Goal: Task Accomplishment & Management: Use online tool/utility

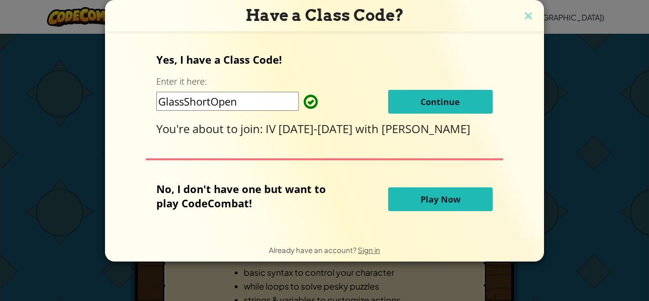
click at [453, 105] on span "Continue" at bounding box center [440, 101] width 39 height 11
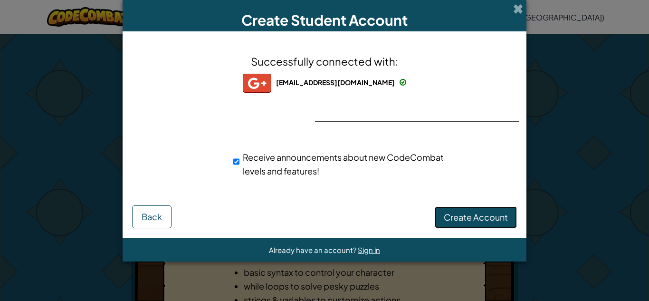
click at [499, 215] on span "Create Account" at bounding box center [476, 216] width 64 height 11
click at [499, 215] on button "Create Account" at bounding box center [476, 217] width 82 height 22
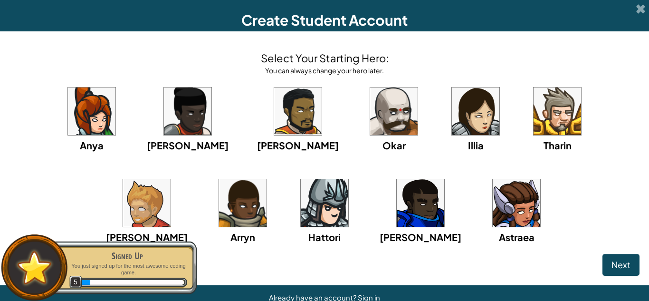
click at [370, 119] on img at bounding box center [394, 111] width 48 height 48
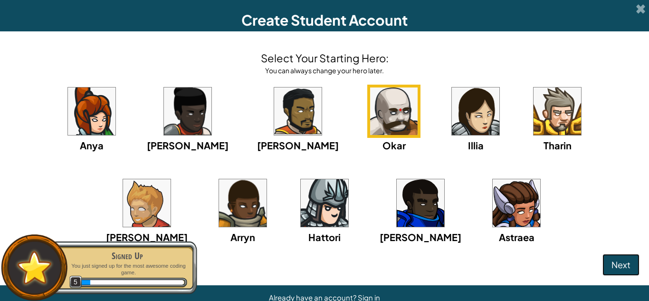
click at [617, 266] on span "Next" at bounding box center [621, 264] width 19 height 11
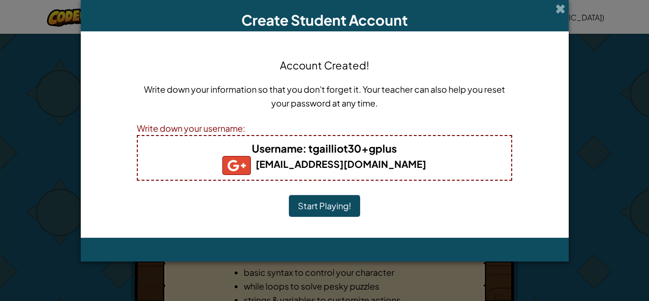
click at [327, 214] on button "Start Playing!" at bounding box center [324, 206] width 71 height 22
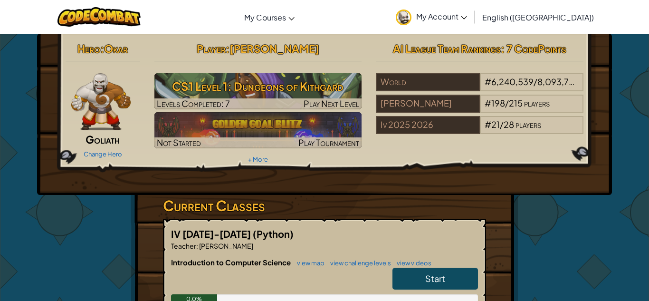
click at [456, 280] on link "Start" at bounding box center [436, 279] width 86 height 22
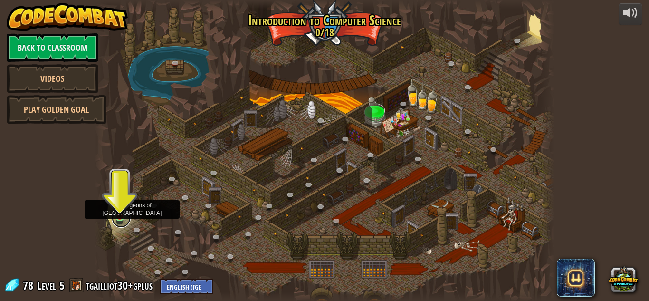
click at [122, 220] on link at bounding box center [121, 218] width 19 height 19
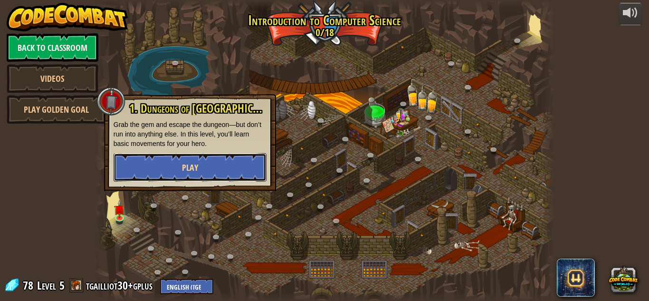
click at [192, 179] on button "Play" at bounding box center [190, 167] width 153 height 29
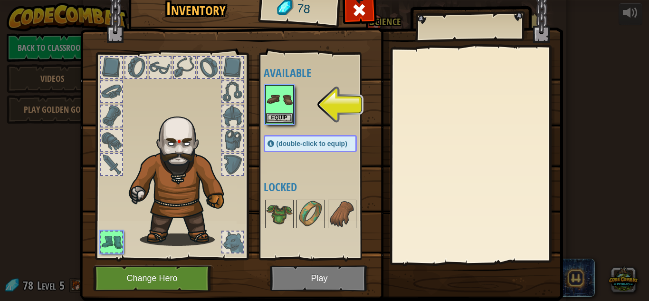
click at [320, 270] on img at bounding box center [321, 128] width 483 height 345
click at [282, 97] on img at bounding box center [279, 99] width 27 height 27
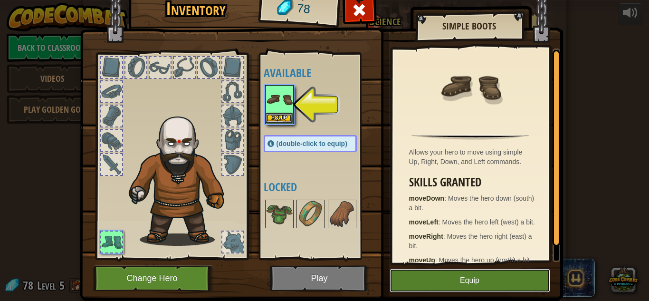
click at [441, 285] on button "Equip" at bounding box center [470, 281] width 161 height 24
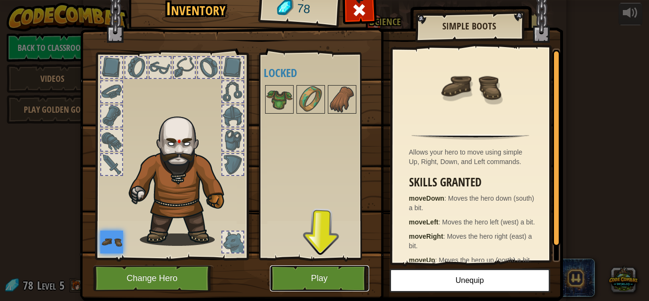
click at [362, 274] on button "Play" at bounding box center [319, 278] width 99 height 26
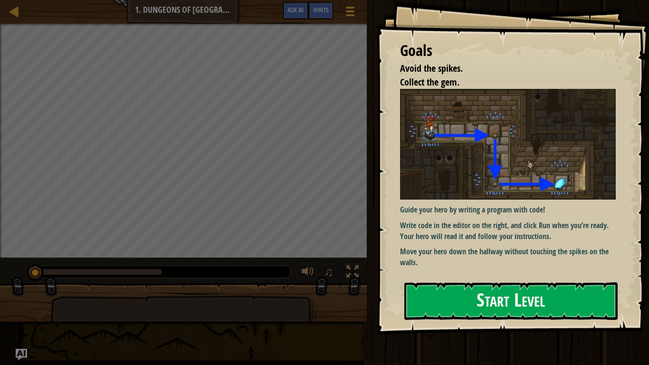
click at [472, 300] on button "Start Level" at bounding box center [510, 301] width 213 height 38
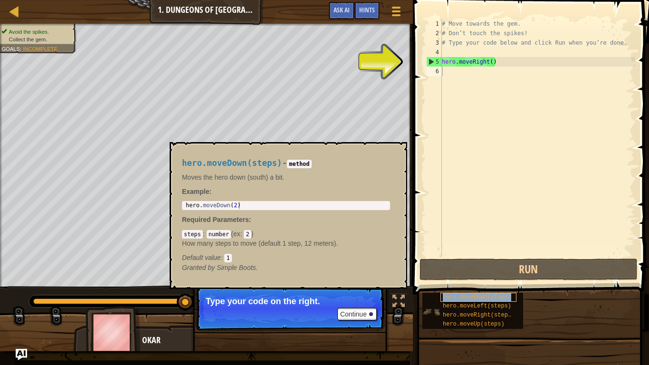
click at [485, 297] on span "hero.moveDown(steps)" at bounding box center [477, 297] width 68 height 7
click at [483, 197] on div "# Move towards the gem. # Don’t touch the spikes! # Type your code below and cl…" at bounding box center [537, 147] width 195 height 257
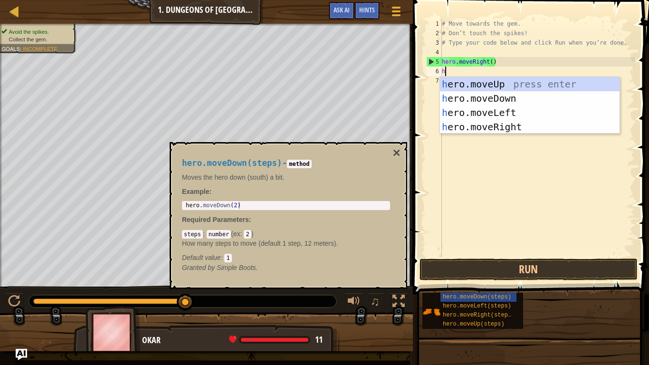
scroll to position [4, 0]
type textarea "hero"
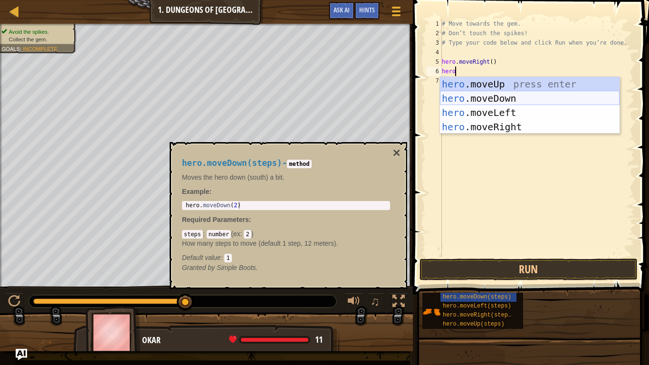
click at [470, 92] on div "hero .moveUp press enter hero .moveDown press enter hero .moveLeft press enter …" at bounding box center [530, 120] width 180 height 86
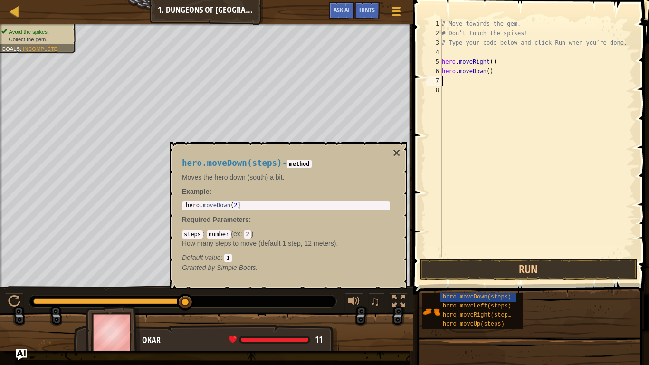
scroll to position [4, 0]
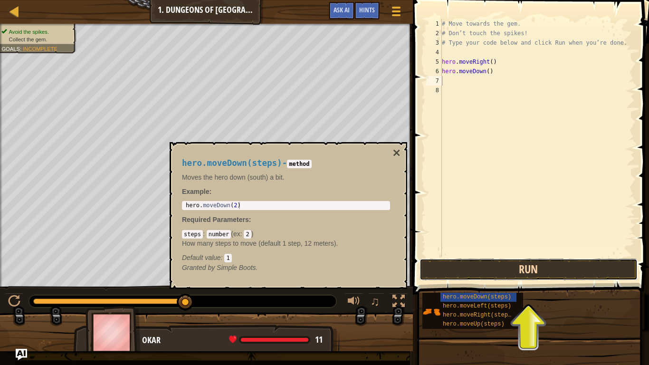
click at [506, 263] on button "Run" at bounding box center [529, 270] width 218 height 22
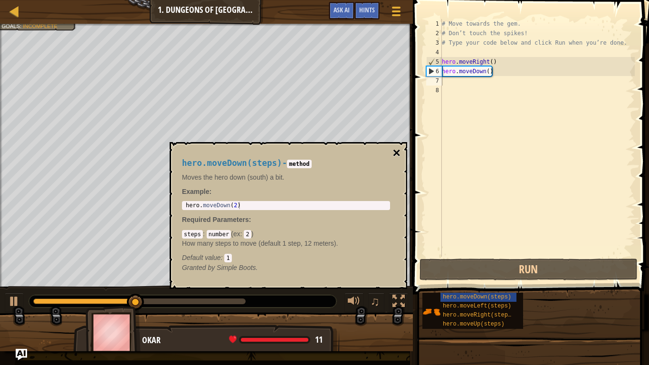
click at [395, 150] on button "×" at bounding box center [397, 152] width 8 height 13
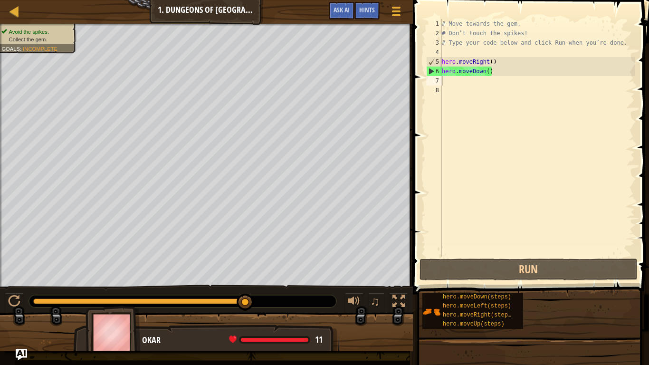
click at [447, 84] on div "# Move towards the gem. # Don’t touch the spikes! # Type your code below and cl…" at bounding box center [537, 147] width 195 height 257
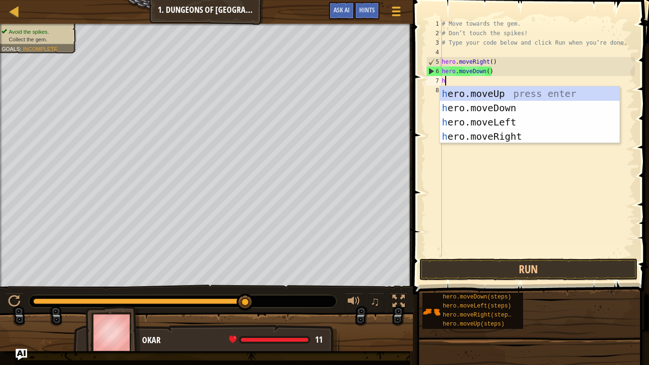
type textarea "he"
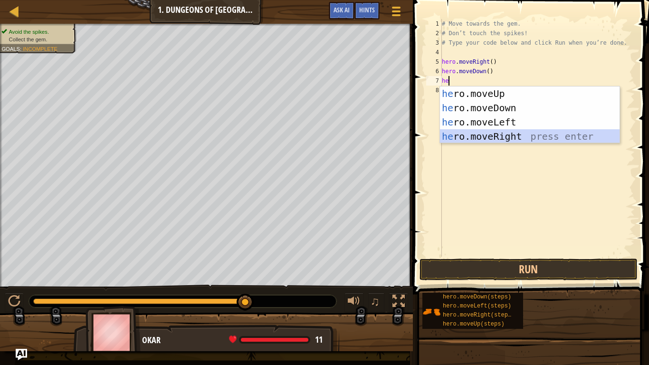
click at [490, 138] on div "he ro.moveUp press enter he ro.moveDown press enter he ro.moveLeft press enter …" at bounding box center [530, 129] width 180 height 86
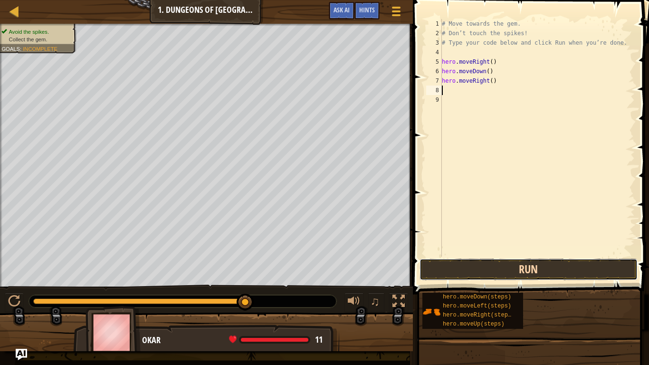
click at [520, 270] on button "Run" at bounding box center [529, 270] width 218 height 22
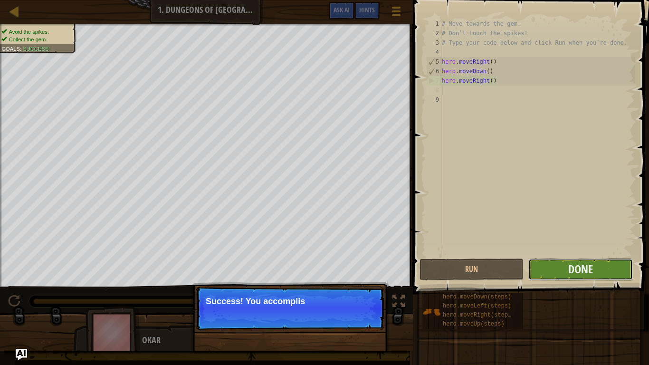
click at [538, 266] on button "Done" at bounding box center [580, 270] width 104 height 22
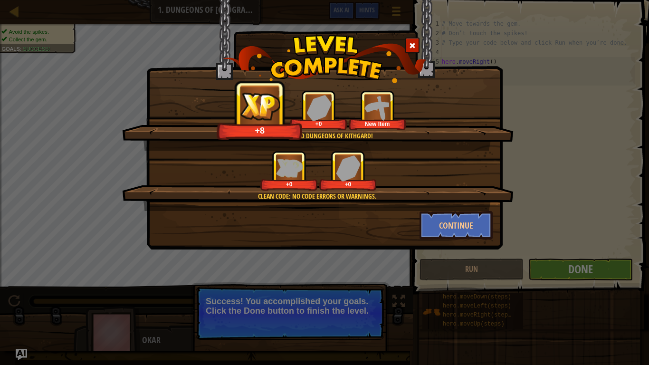
click at [467, 210] on div "Clean code: no code errors or warnings. +0 +0" at bounding box center [318, 181] width 392 height 60
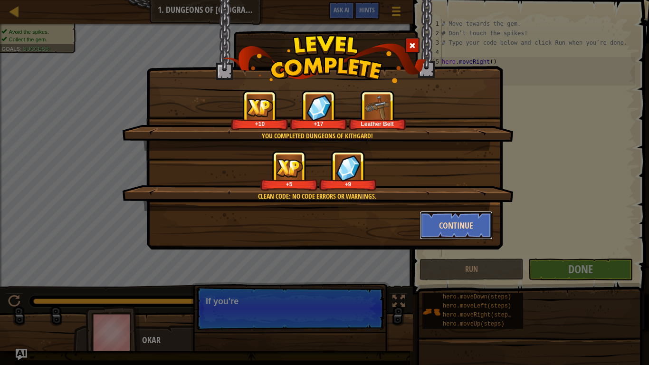
click at [451, 223] on button "Continue" at bounding box center [457, 225] width 74 height 29
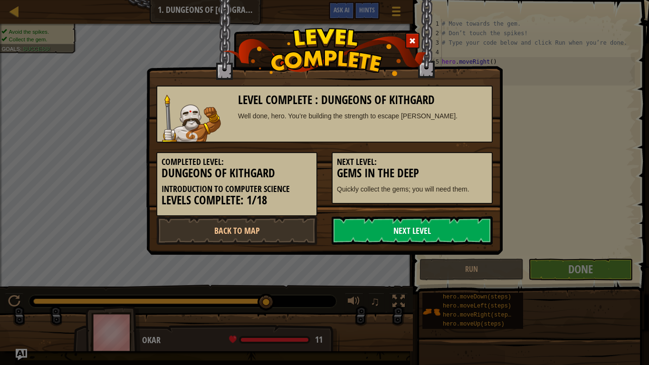
click at [373, 219] on link "Next Level" at bounding box center [412, 230] width 161 height 29
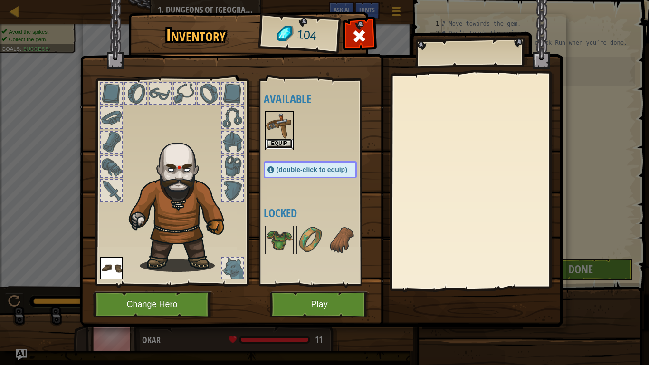
click at [285, 140] on button "Equip" at bounding box center [279, 144] width 27 height 10
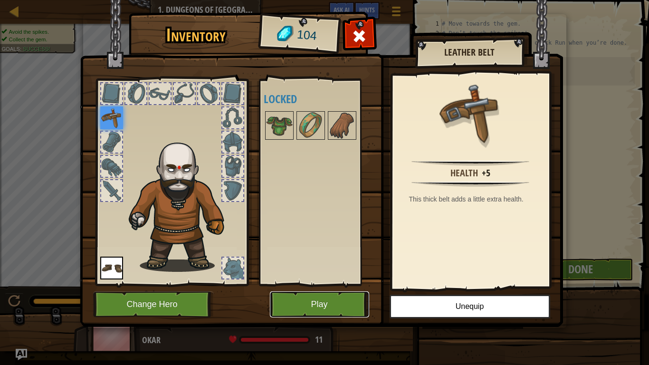
click at [334, 298] on button "Play" at bounding box center [319, 304] width 99 height 26
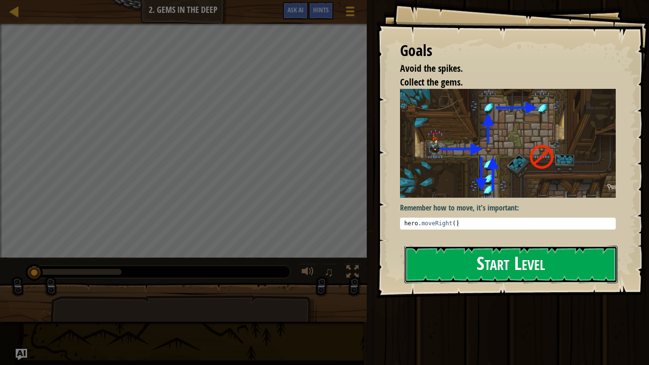
click at [490, 270] on button "Start Level" at bounding box center [510, 265] width 213 height 38
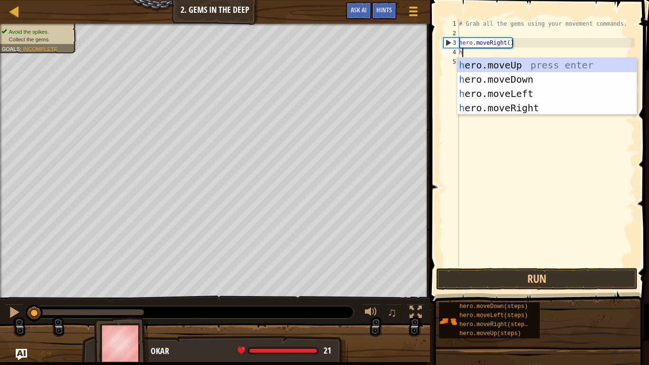
scroll to position [4, 0]
type textarea "he"
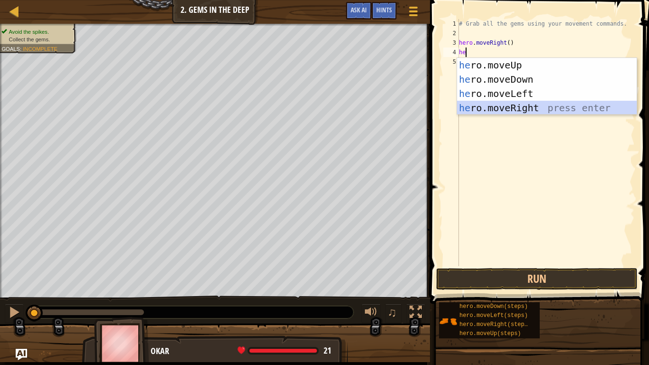
click at [521, 107] on div "he ro.moveUp press enter he ro.moveDown press enter he ro.moveLeft press enter …" at bounding box center [547, 101] width 180 height 86
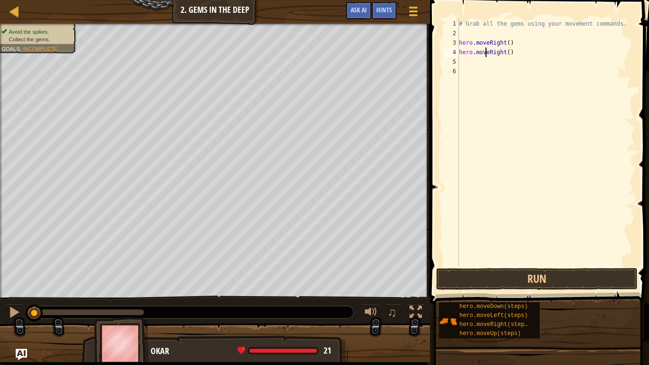
click at [485, 51] on div "# Grab all the gems using your movement commands. hero . moveRight ( ) hero . m…" at bounding box center [546, 152] width 178 height 266
type textarea "hero.moveRight()"
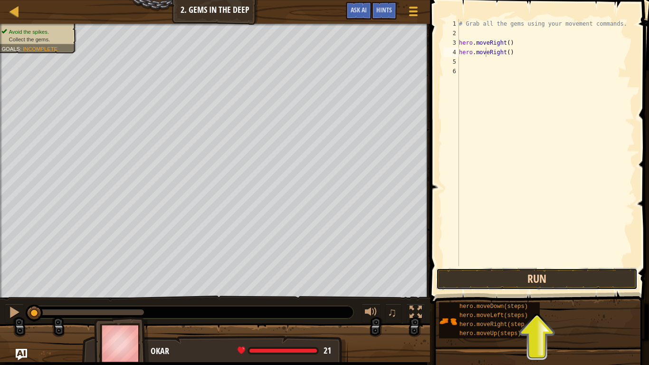
click at [485, 268] on button "Run" at bounding box center [536, 279] width 201 height 22
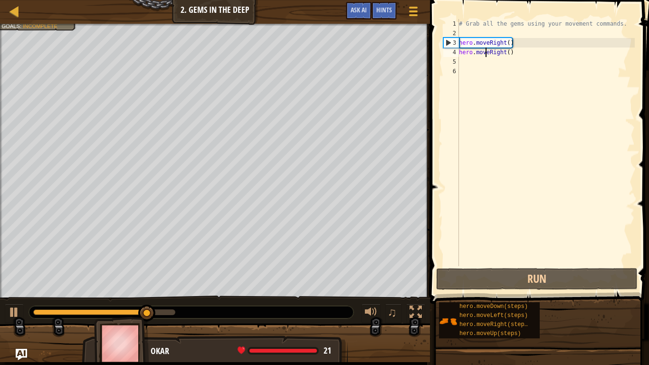
click at [464, 60] on div "# Grab all the gems using your movement commands. hero . moveRight ( ) hero . m…" at bounding box center [546, 152] width 178 height 266
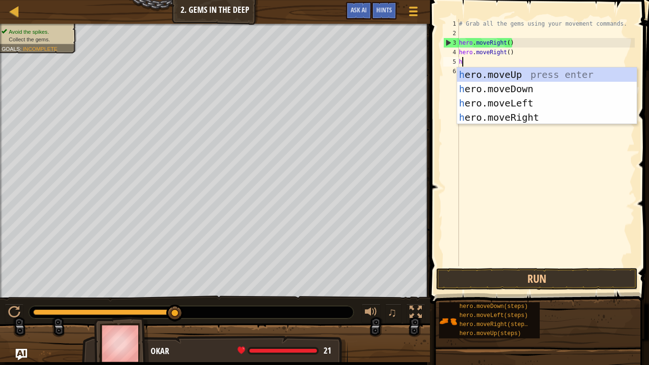
type textarea "he"
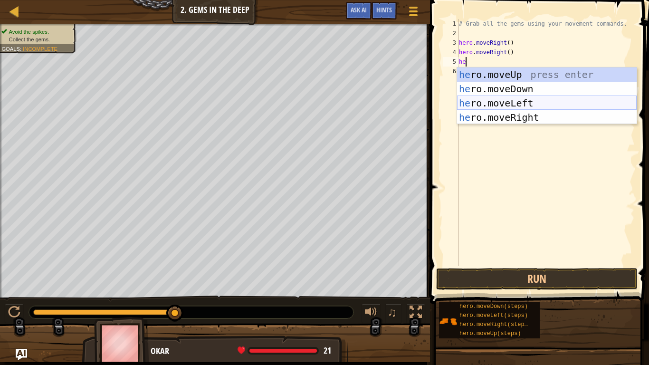
click at [490, 103] on div "he ro.moveUp press enter he ro.moveDown press enter he ro.moveLeft press enter …" at bounding box center [547, 110] width 180 height 86
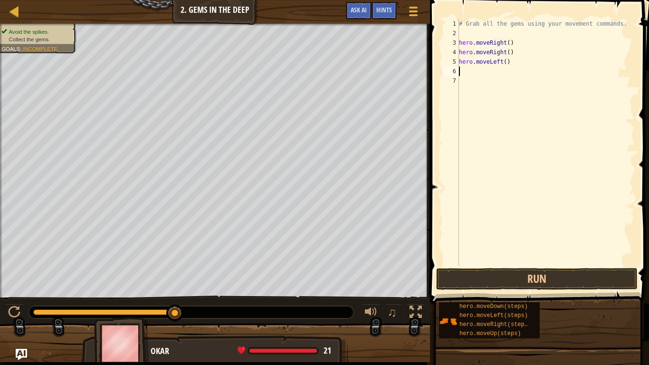
scroll to position [4, 0]
click at [545, 269] on button "Run" at bounding box center [536, 279] width 201 height 22
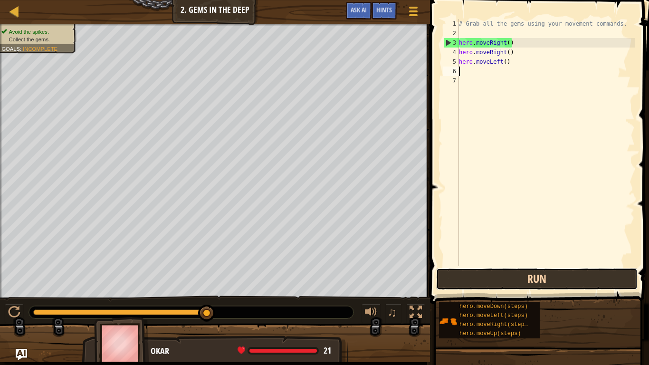
click at [447, 276] on button "Run" at bounding box center [536, 279] width 201 height 22
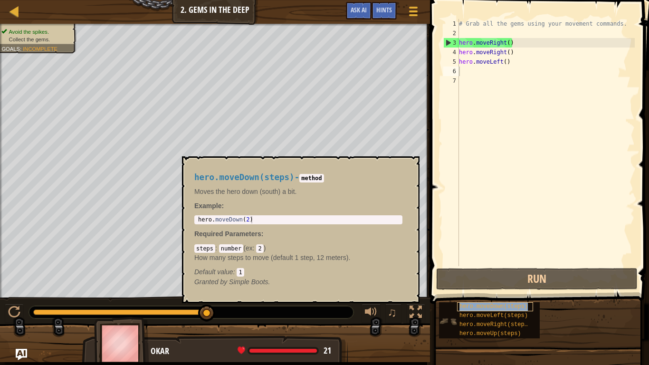
click at [506, 300] on span "hero.moveDown(steps)" at bounding box center [494, 306] width 68 height 7
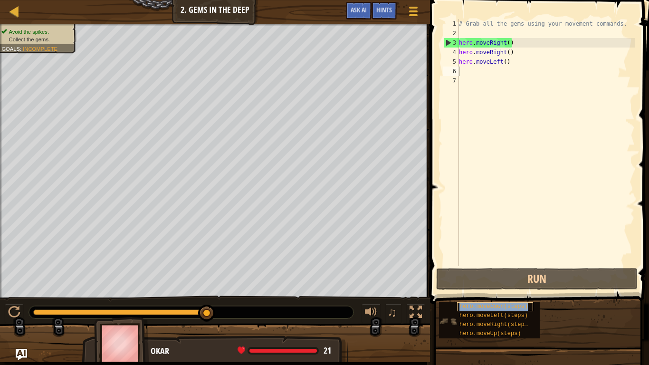
click at [506, 300] on span "hero.moveDown(steps)" at bounding box center [494, 306] width 68 height 7
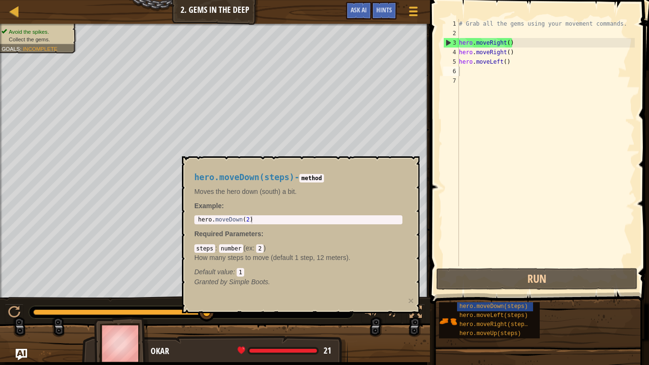
click at [244, 214] on div "hero.moveDown(steps) - method Moves the hero down (south) a bit. Example : 1 he…" at bounding box center [298, 230] width 221 height 132
click at [306, 198] on div "hero.moveDown(steps) - method Moves the hero down (south) a bit. Example : 1 he…" at bounding box center [298, 230] width 221 height 132
click at [518, 120] on div "# Grab all the gems using your movement commands. hero . moveRight ( ) hero . m…" at bounding box center [546, 152] width 178 height 266
click at [464, 68] on div "# Grab all the gems using your movement commands. hero . moveRight ( ) hero . m…" at bounding box center [546, 152] width 178 height 266
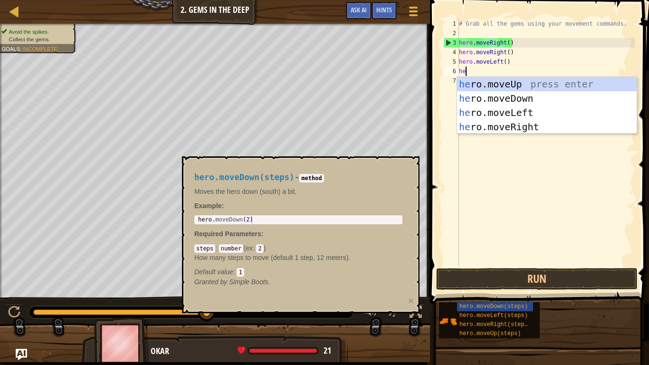
type textarea "her"
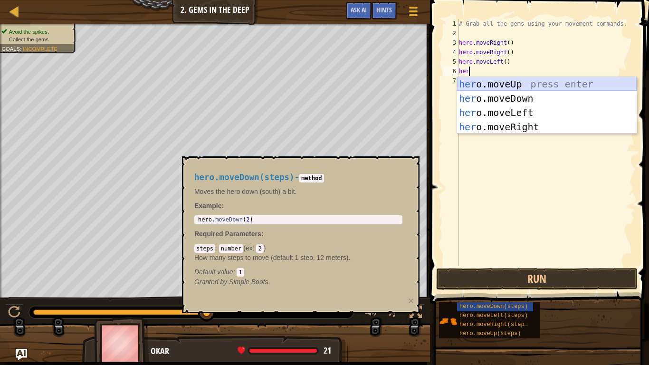
click at [531, 80] on div "her o.moveUp press enter her o.moveDown press enter her o.moveLeft press enter …" at bounding box center [547, 120] width 180 height 86
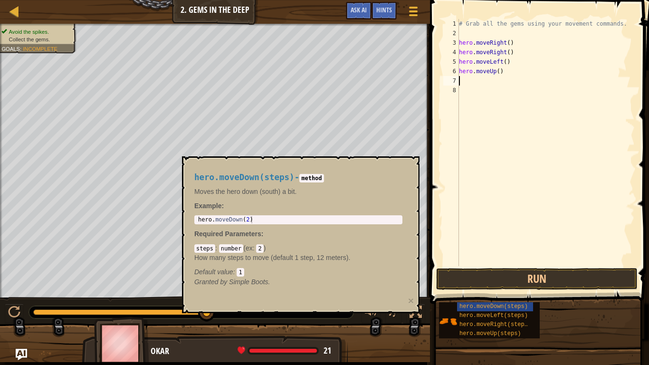
scroll to position [4, 0]
click at [514, 273] on button "Run" at bounding box center [536, 279] width 201 height 22
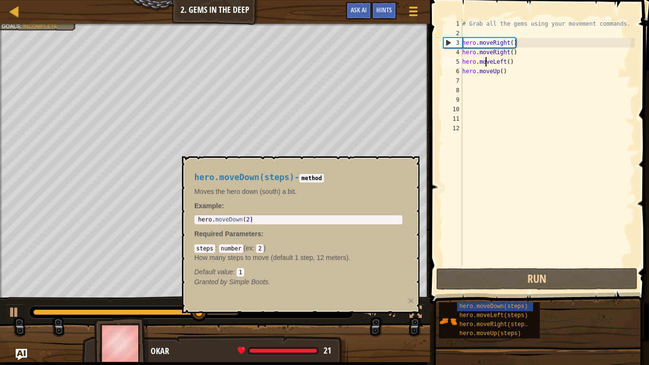
click at [484, 60] on div "# Grab all the gems using your movement commands. hero . moveRight ( ) hero . m…" at bounding box center [547, 152] width 174 height 266
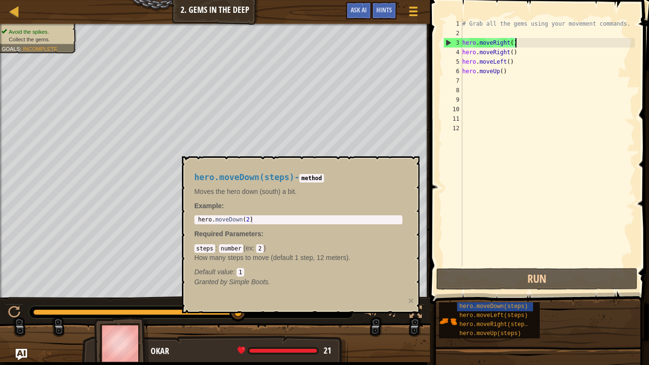
click at [515, 43] on div "# Grab all the gems using your movement commands. hero . moveRight ( ) hero . m…" at bounding box center [547, 152] width 174 height 266
click at [512, 62] on div "# Grab all the gems using your movement commands. hero . moveRight ( ) hero . m…" at bounding box center [547, 152] width 174 height 266
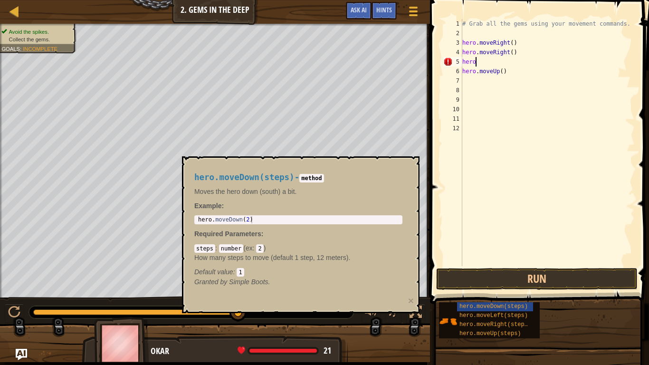
type textarea "h"
click at [562, 284] on button "Run" at bounding box center [536, 279] width 201 height 22
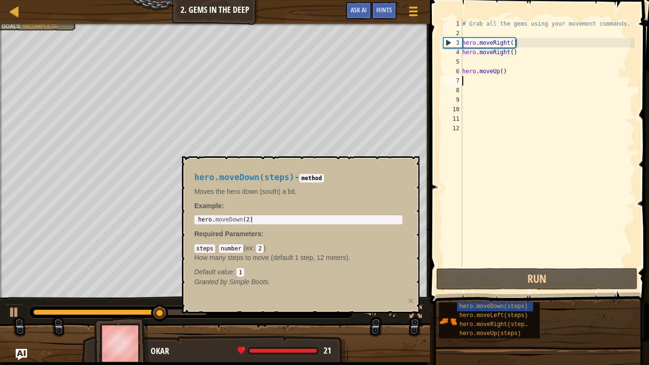
click at [465, 81] on div "# Grab all the gems using your movement commands. hero . moveRight ( ) hero . m…" at bounding box center [547, 152] width 174 height 266
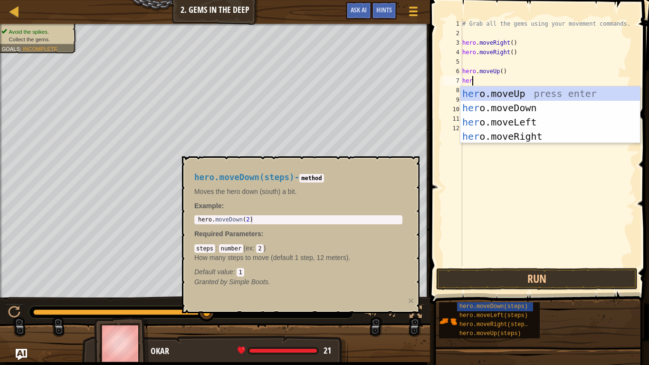
type textarea "hero"
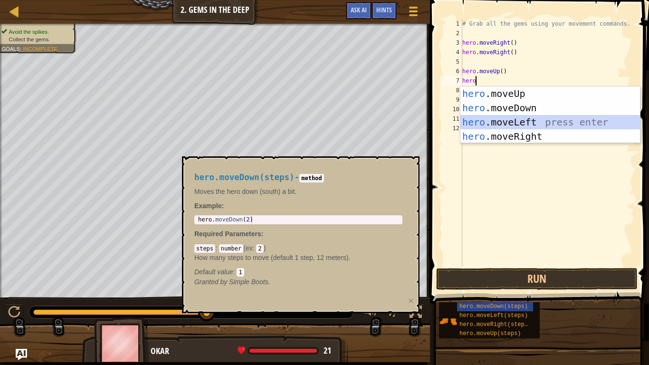
click at [529, 123] on div "hero .moveUp press enter hero .moveDown press enter hero .moveLeft press enter …" at bounding box center [550, 129] width 180 height 86
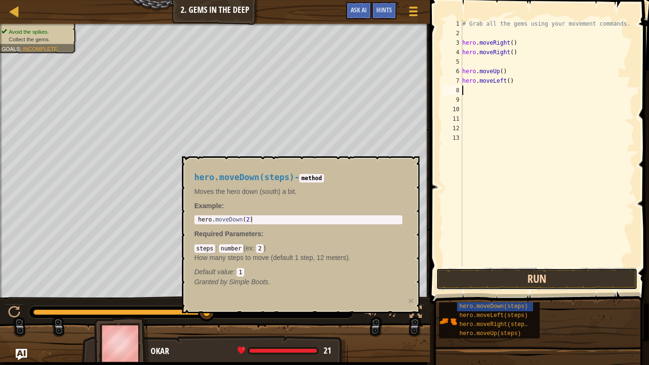
click at [503, 278] on button "Run" at bounding box center [536, 279] width 201 height 22
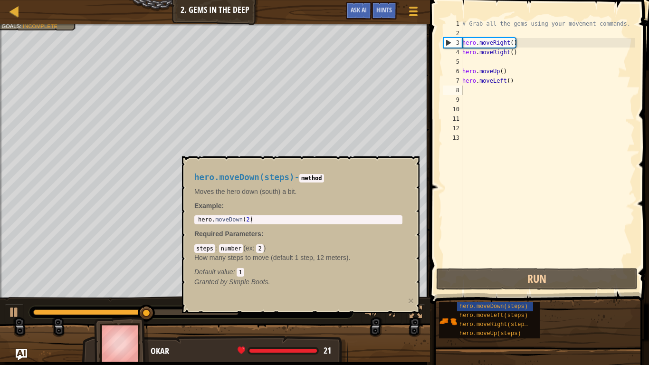
click at [397, 176] on h4 "hero.moveDown(steps) - method" at bounding box center [298, 177] width 208 height 9
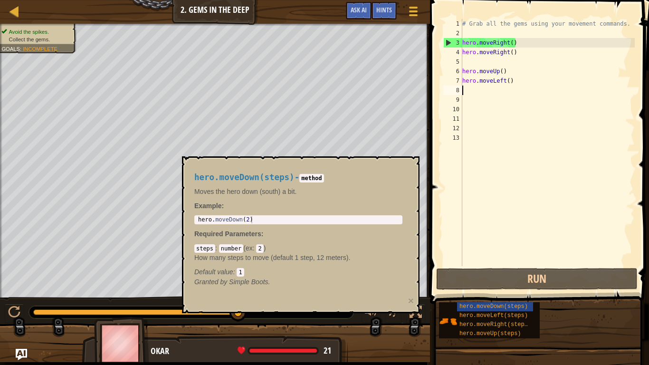
click at [466, 92] on div "# Grab all the gems using your movement commands. hero . moveRight ( ) hero . m…" at bounding box center [547, 152] width 174 height 266
click at [391, 170] on div "hero.moveDown(steps) - method Moves the hero down (south) a bit. Example : 1 he…" at bounding box center [298, 230] width 221 height 132
click at [326, 230] on p "Required Parameters :" at bounding box center [298, 234] width 208 height 10
click at [328, 240] on div "hero.moveDown(steps) - method Moves the hero down (south) a bit. Example : 1 he…" at bounding box center [298, 230] width 221 height 132
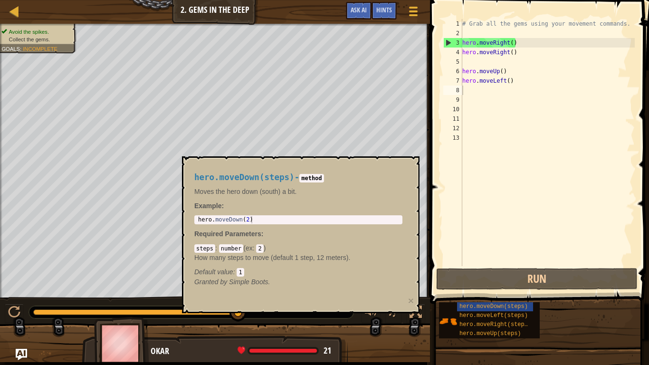
click at [323, 254] on p "How many steps to move (default 1 step, 12 meters)." at bounding box center [298, 258] width 208 height 10
click at [320, 279] on p "Granted by Simple Boots." at bounding box center [298, 282] width 208 height 10
click at [330, 269] on div "Default value : 1" at bounding box center [298, 272] width 208 height 10
click at [342, 244] on div "steps : number ( ex : 2 ) How many steps to move (default 1 step, 12 meters). D…" at bounding box center [298, 259] width 208 height 33
click at [357, 232] on p "Required Parameters :" at bounding box center [298, 234] width 208 height 10
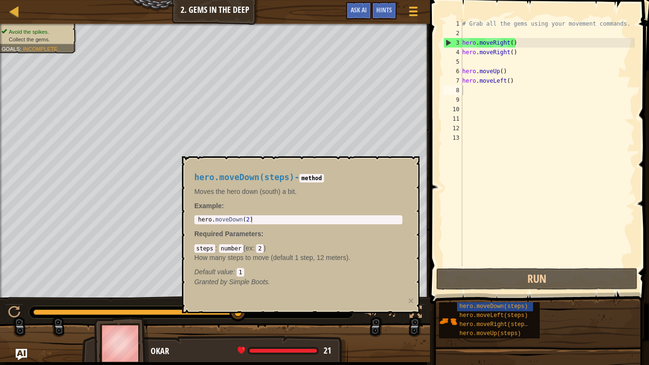
click at [371, 238] on p "Required Parameters :" at bounding box center [298, 234] width 208 height 10
click at [361, 235] on p "Required Parameters :" at bounding box center [298, 234] width 208 height 10
click at [332, 250] on div "steps : number ( ex : 2 ) How many steps to move (default 1 step, 12 meters). D…" at bounding box center [298, 259] width 208 height 33
click at [309, 254] on p "How many steps to move (default 1 step, 12 meters)." at bounding box center [298, 258] width 208 height 10
click at [288, 262] on p "How many steps to move (default 1 step, 12 meters)." at bounding box center [298, 258] width 208 height 10
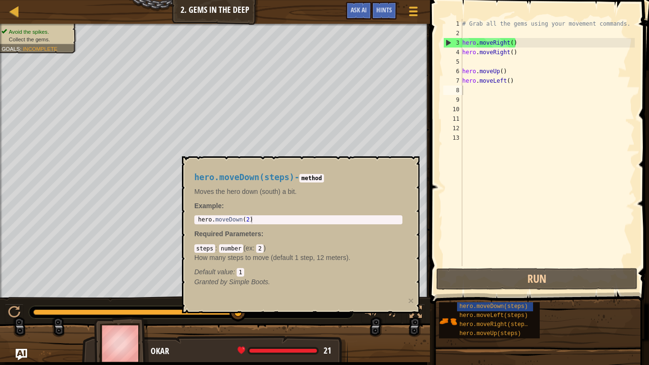
click at [300, 261] on p "How many steps to move (default 1 step, 12 meters)." at bounding box center [298, 258] width 208 height 10
click at [297, 249] on div "steps : number ( ex : 2 ) How many steps to move (default 1 step, 12 meters). D…" at bounding box center [298, 259] width 208 height 33
click at [483, 300] on span "hero.moveDown(steps)" at bounding box center [494, 306] width 68 height 7
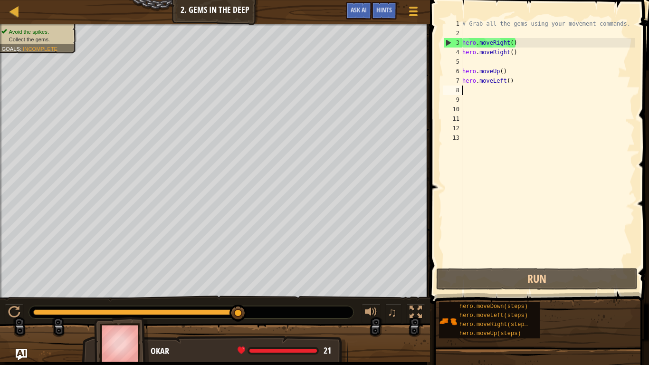
drag, startPoint x: 238, startPoint y: 309, endPoint x: 301, endPoint y: 317, distance: 64.2
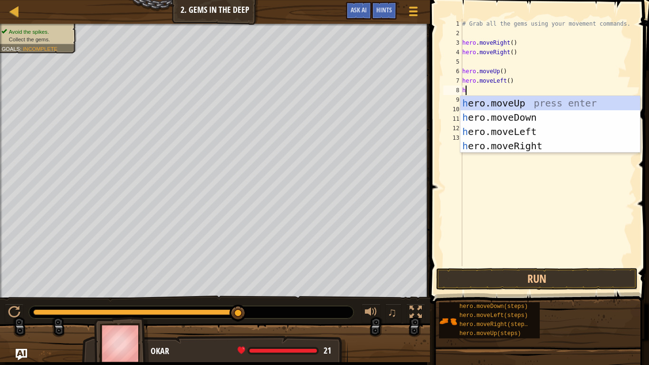
type textarea "he"
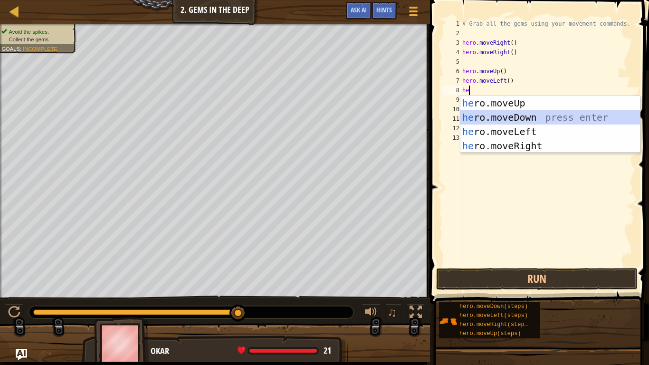
click at [482, 120] on div "he ro.moveUp press enter he ro.moveDown press enter he ro.moveLeft press enter …" at bounding box center [550, 139] width 180 height 86
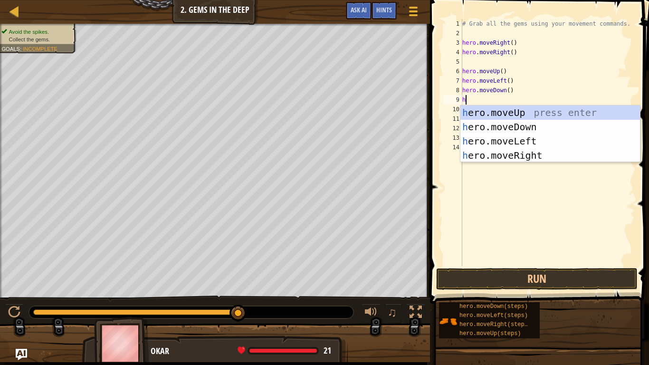
type textarea "he"
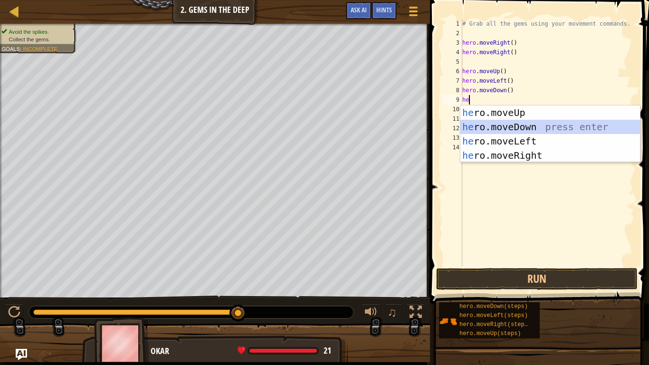
click at [491, 123] on div "he ro.moveUp press enter he ro.moveDown press enter he ro.moveLeft press enter …" at bounding box center [550, 148] width 180 height 86
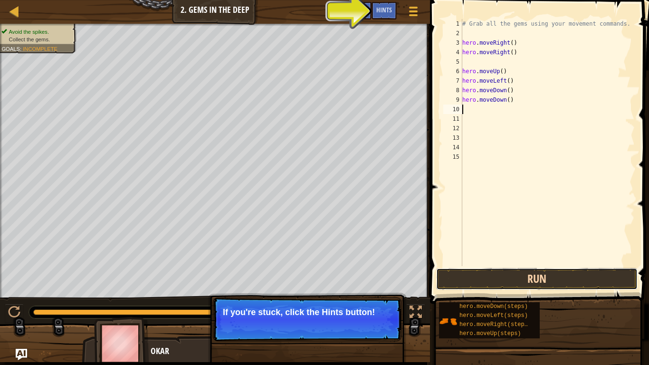
click at [522, 279] on button "Run" at bounding box center [536, 279] width 201 height 22
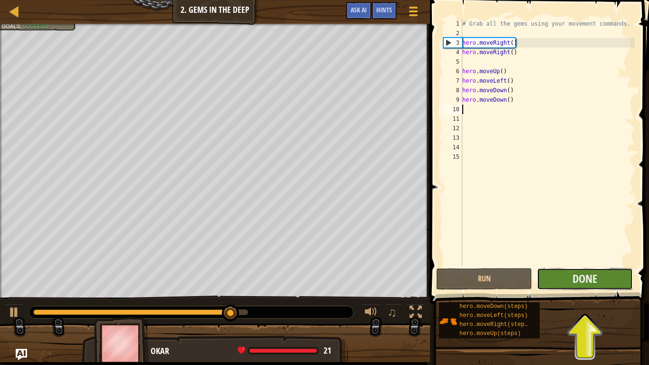
click at [598, 278] on button "Done" at bounding box center [585, 279] width 96 height 22
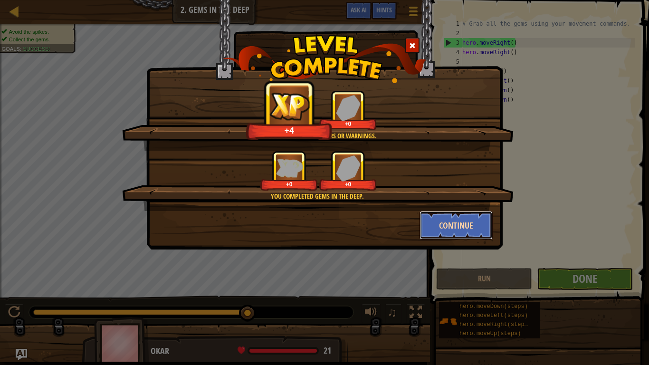
click at [458, 227] on button "Continue" at bounding box center [457, 225] width 74 height 29
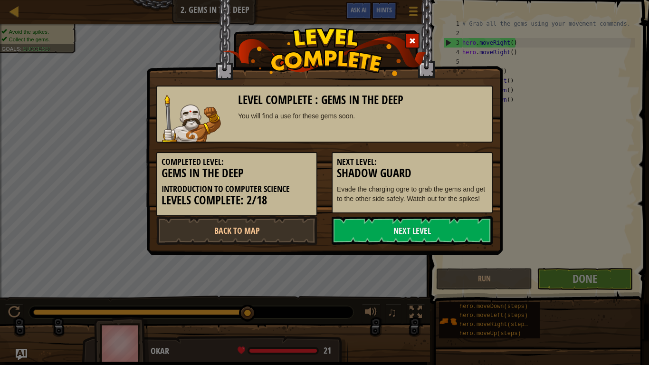
click at [458, 227] on link "Next Level" at bounding box center [412, 230] width 161 height 29
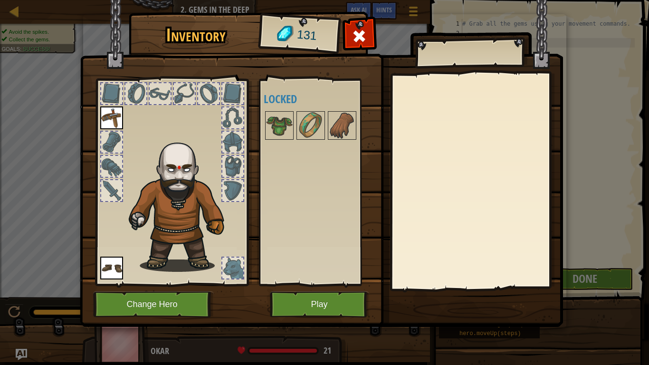
click at [114, 108] on img at bounding box center [111, 117] width 23 height 23
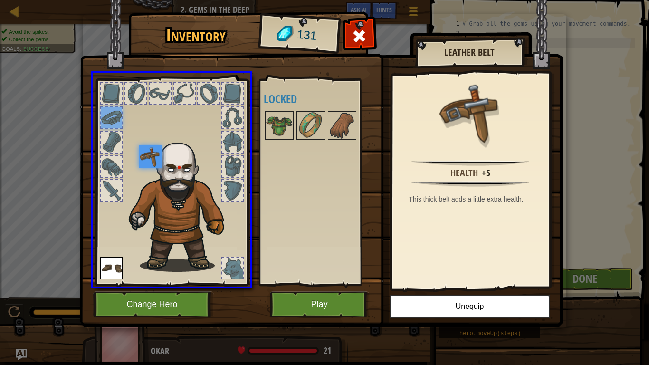
drag, startPoint x: 112, startPoint y: 113, endPoint x: 157, endPoint y: 163, distance: 66.9
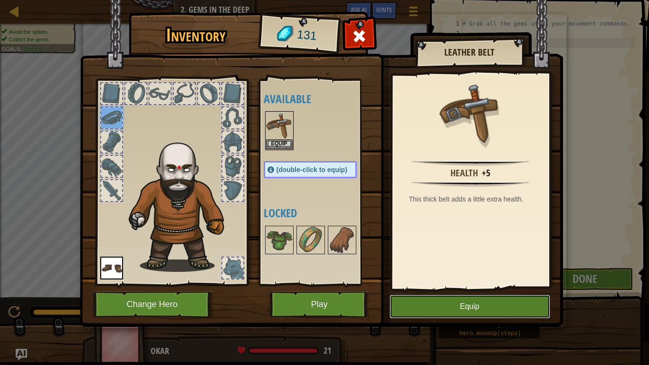
click at [454, 300] on button "Equip" at bounding box center [470, 307] width 161 height 24
click at [455, 300] on button "Equip" at bounding box center [470, 307] width 161 height 24
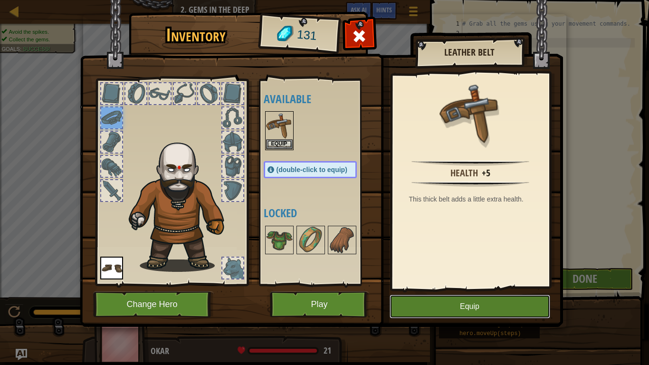
click at [455, 300] on button "Equip" at bounding box center [470, 307] width 161 height 24
drag, startPoint x: 469, startPoint y: 123, endPoint x: 175, endPoint y: 223, distance: 310.2
click at [175, 223] on div "Inventory 131 Available Equip Equip (double-click to equip) Locked Leather Belt…" at bounding box center [324, 171] width 483 height 314
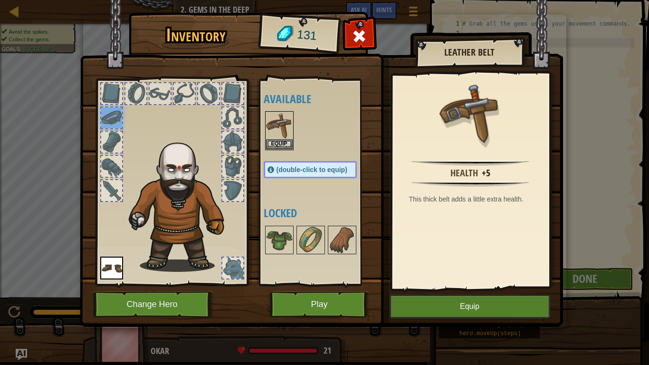
drag, startPoint x: 108, startPoint y: 112, endPoint x: 177, endPoint y: 177, distance: 94.5
click at [177, 177] on div at bounding box center [171, 180] width 157 height 214
click at [185, 218] on img at bounding box center [182, 203] width 116 height 138
click at [462, 300] on button "Equip" at bounding box center [470, 307] width 161 height 24
click at [330, 300] on img at bounding box center [321, 154] width 483 height 345
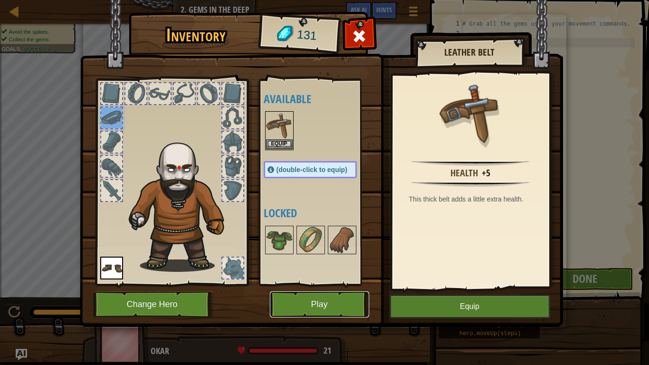
click at [332, 297] on button "Play" at bounding box center [319, 304] width 99 height 26
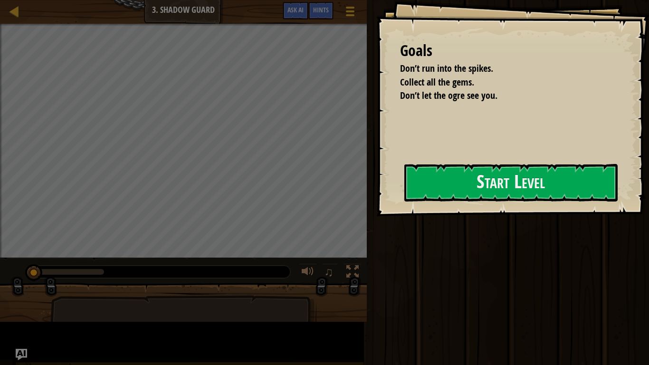
click at [404, 232] on div at bounding box center [510, 221] width 213 height 21
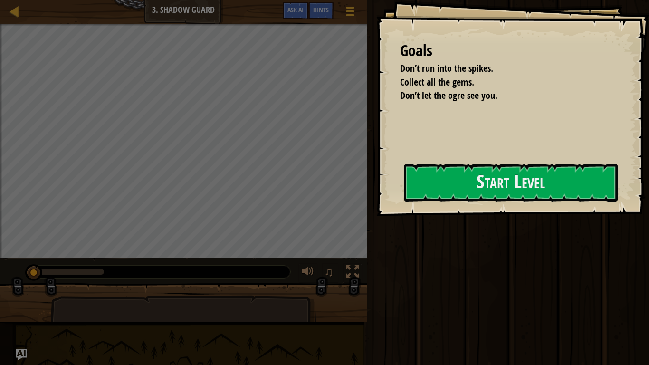
click at [404, 232] on div at bounding box center [510, 221] width 213 height 21
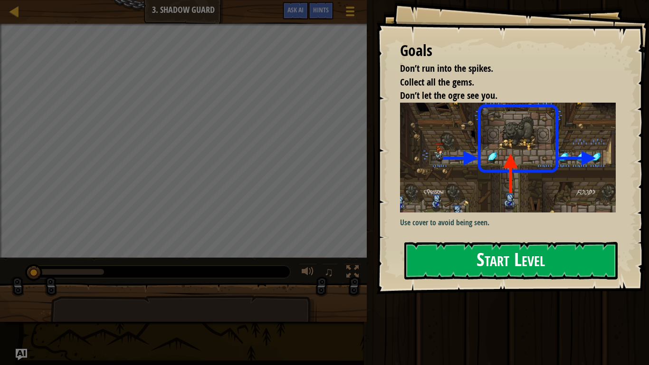
click at [494, 253] on button "Start Level" at bounding box center [510, 261] width 213 height 38
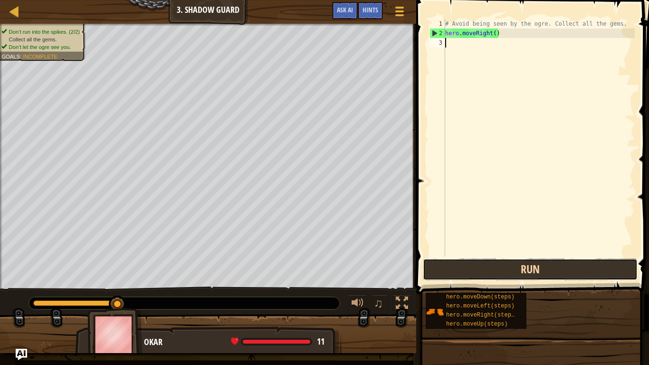
click at [476, 272] on button "Run" at bounding box center [530, 270] width 215 height 22
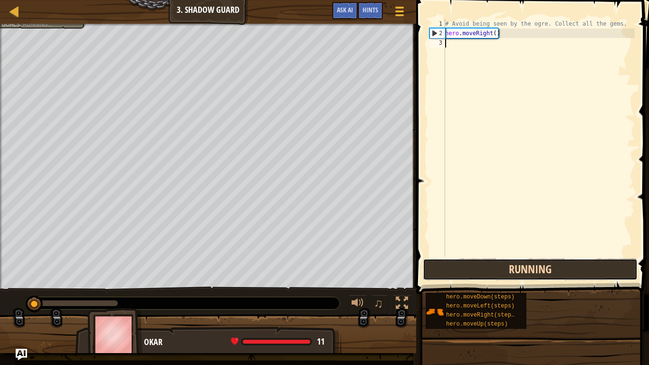
click at [476, 272] on button "Running" at bounding box center [530, 270] width 215 height 22
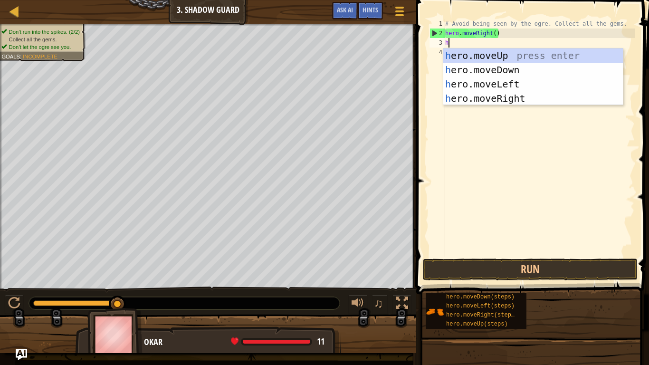
scroll to position [4, 0]
type textarea "he"
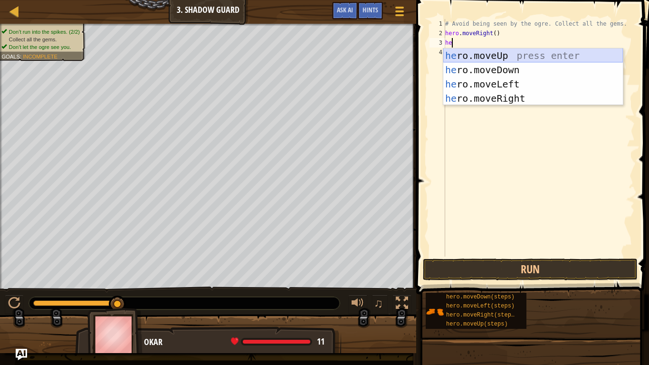
click at [497, 57] on div "he ro.moveUp press enter he ro.moveDown press enter he ro.moveLeft press enter …" at bounding box center [533, 91] width 180 height 86
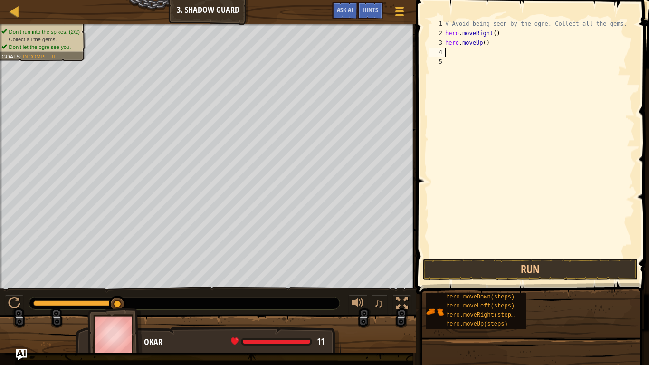
scroll to position [4, 0]
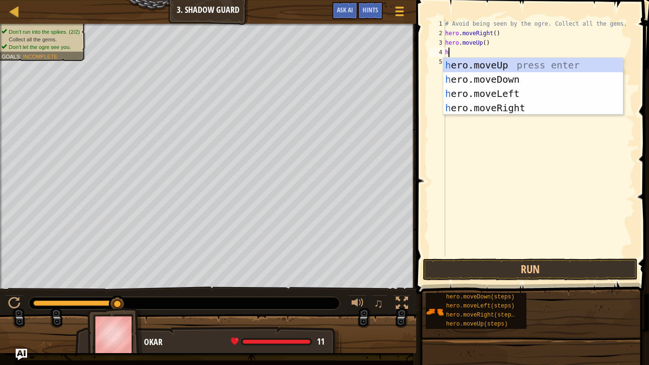
type textarea "he"
click at [502, 101] on div "he ro.moveUp press enter he ro.moveDown press enter he ro.moveLeft press enter …" at bounding box center [533, 101] width 180 height 86
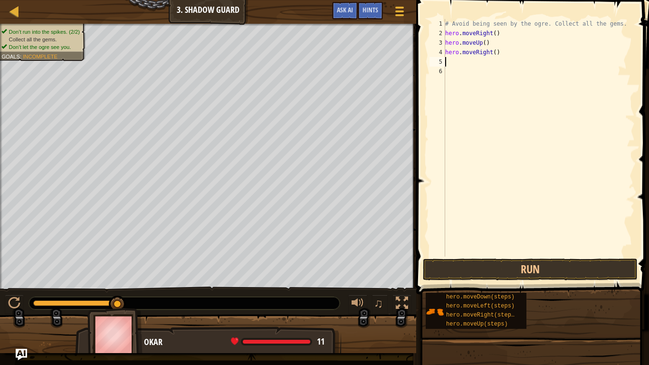
scroll to position [4, 0]
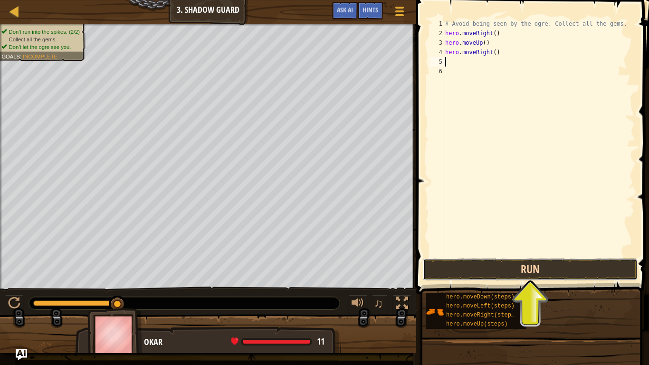
click at [471, 266] on button "Run" at bounding box center [530, 270] width 215 height 22
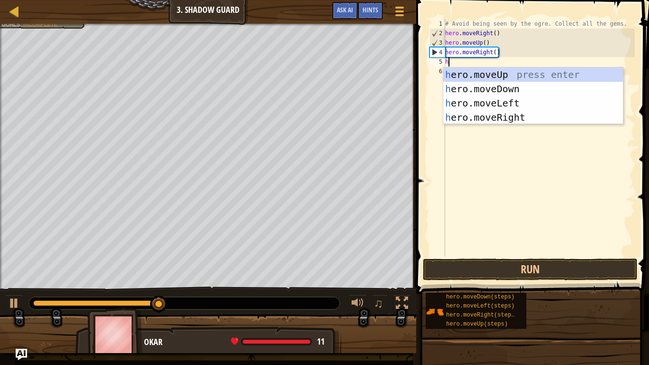
type textarea "he"
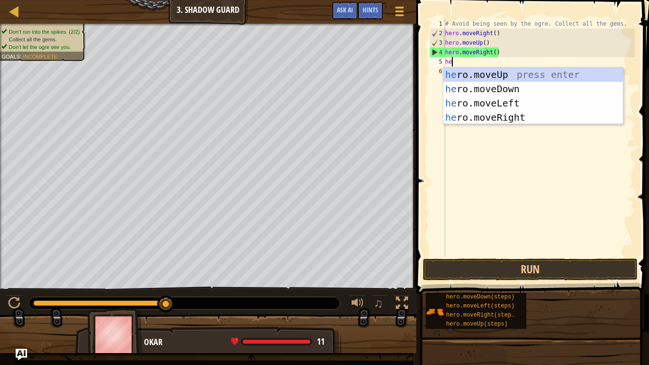
click at [500, 90] on div "he ro.moveUp press enter he ro.moveDown press enter he ro.moveLeft press enter …" at bounding box center [533, 110] width 180 height 86
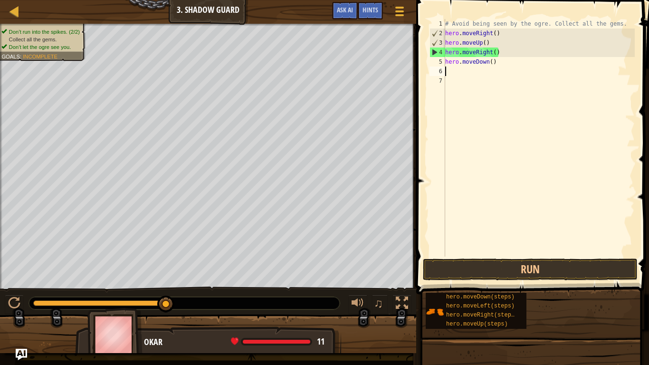
scroll to position [4, 0]
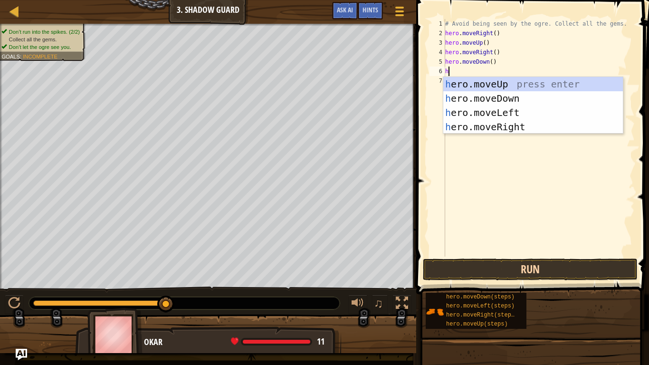
type textarea "he"
click at [497, 128] on div "he ro.moveUp press enter he ro.moveDown press enter he ro.moveLeft press enter …" at bounding box center [533, 120] width 180 height 86
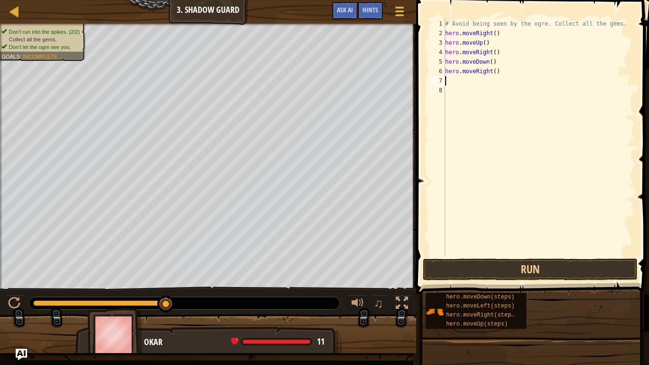
scroll to position [4, 0]
click at [488, 271] on button "Run" at bounding box center [530, 270] width 215 height 22
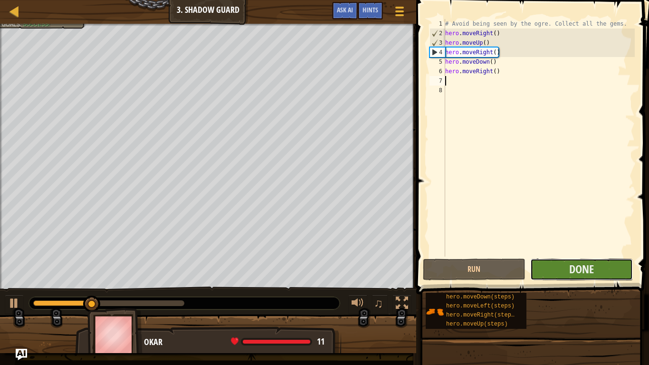
click at [565, 266] on button "Done" at bounding box center [581, 270] width 103 height 22
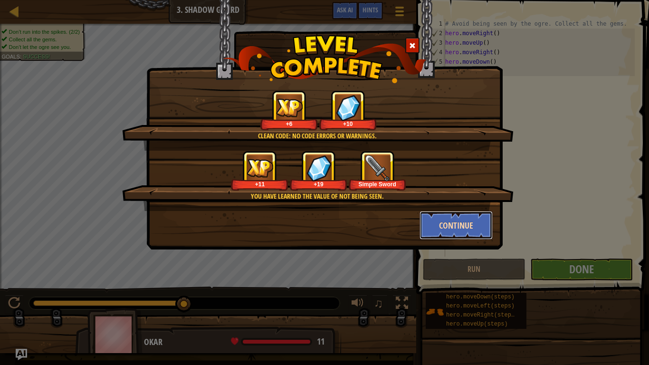
click at [461, 222] on button "Continue" at bounding box center [457, 225] width 74 height 29
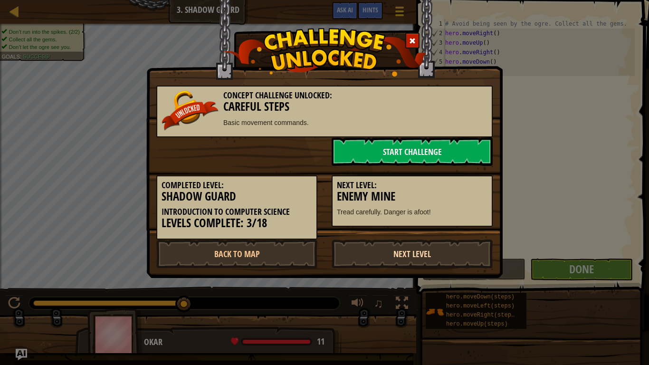
click at [443, 253] on link "Next Level" at bounding box center [412, 254] width 161 height 29
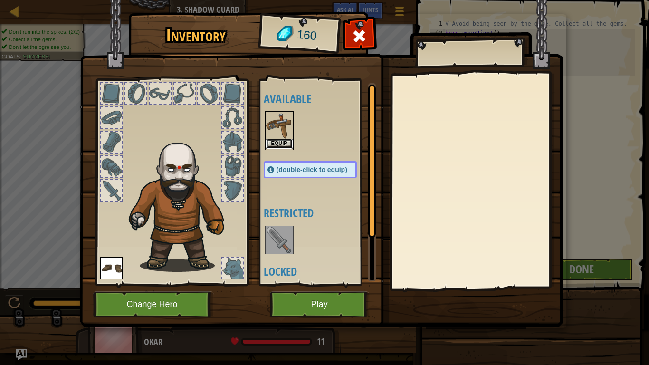
click at [281, 142] on button "Equip" at bounding box center [279, 144] width 27 height 10
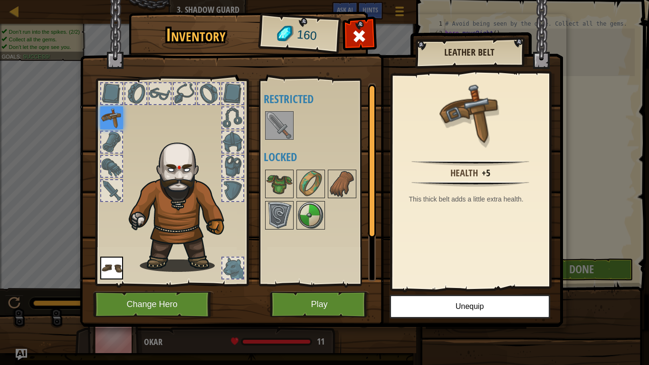
click at [280, 139] on div at bounding box center [279, 125] width 29 height 29
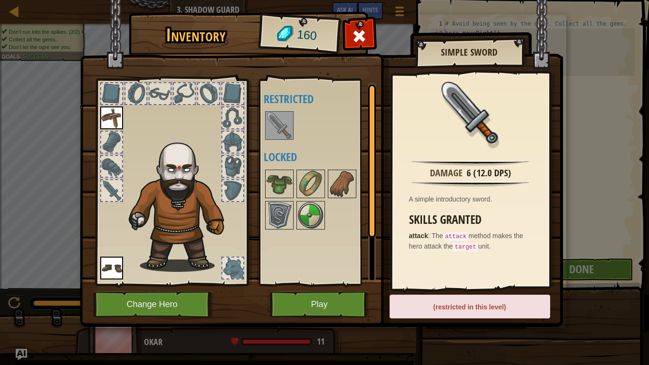
click at [278, 132] on img at bounding box center [279, 125] width 27 height 27
click at [270, 123] on img at bounding box center [279, 125] width 27 height 27
drag, startPoint x: 270, startPoint y: 123, endPoint x: 197, endPoint y: 166, distance: 85.4
click at [197, 166] on div "Inventory 160 Available Equip Equip (double-click to equip) Restricted Locked S…" at bounding box center [324, 171] width 483 height 314
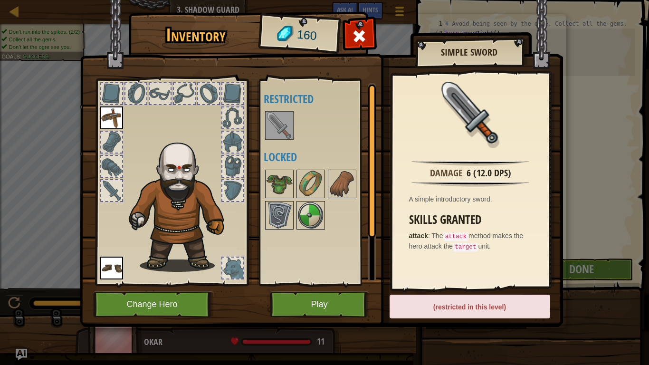
click at [491, 117] on img at bounding box center [471, 113] width 62 height 62
click at [478, 122] on img at bounding box center [471, 113] width 62 height 62
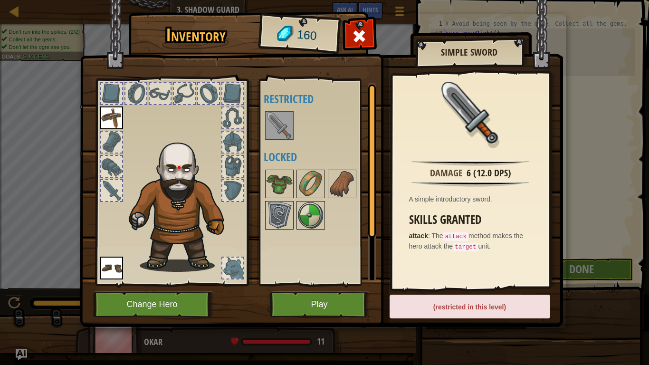
click at [478, 122] on img at bounding box center [471, 113] width 62 height 62
click at [300, 300] on button "Play" at bounding box center [319, 304] width 99 height 26
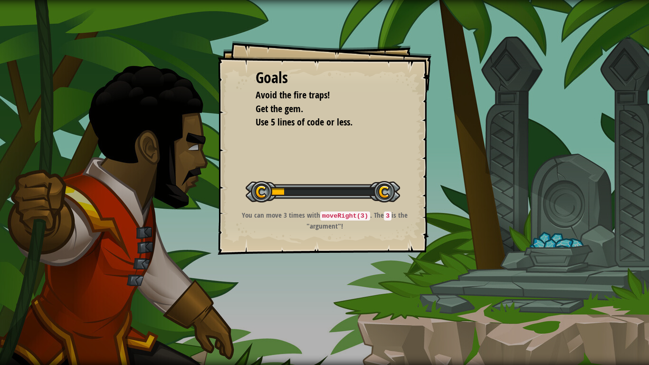
click at [300, 300] on div "Goals Avoid the fire traps! Get the gem. Use 5 lines of code or less. Start Lev…" at bounding box center [324, 182] width 649 height 365
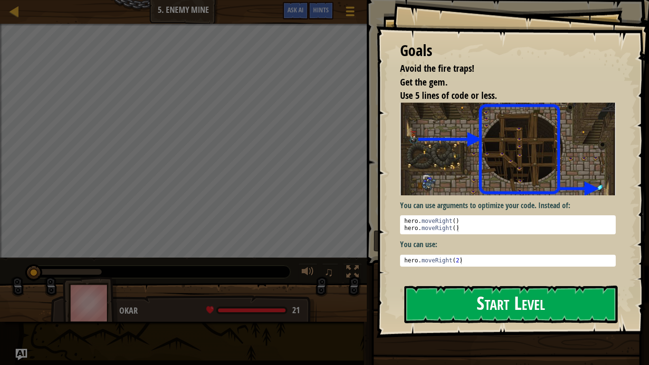
click at [555, 286] on button "Start Level" at bounding box center [510, 305] width 213 height 38
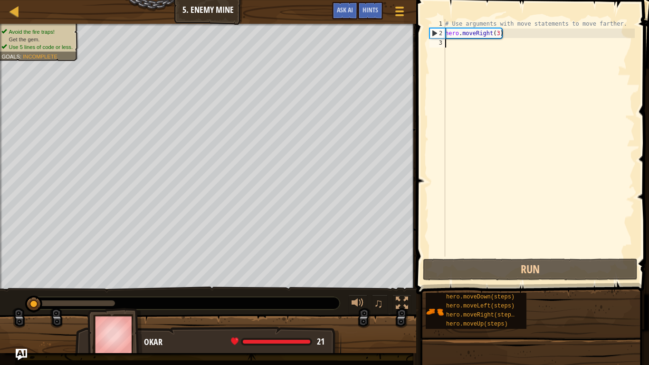
scroll to position [4, 0]
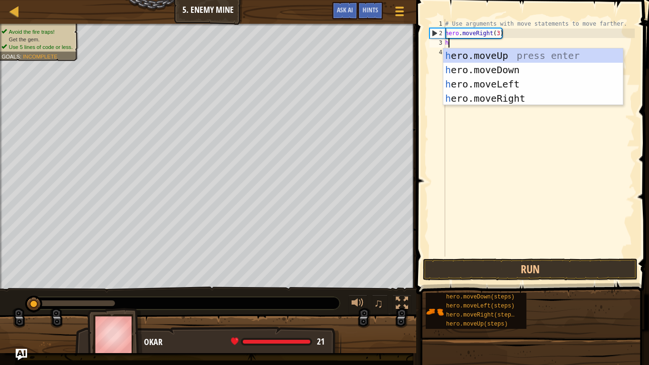
type textarea "he"
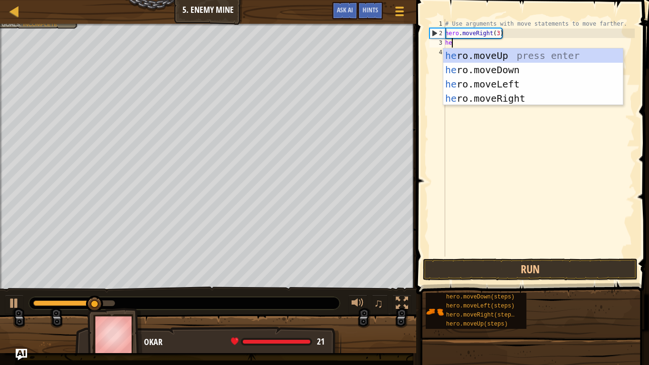
click at [500, 61] on div "he ro.moveUp press enter he ro.moveDown press enter he ro.moveLeft press enter …" at bounding box center [533, 91] width 180 height 86
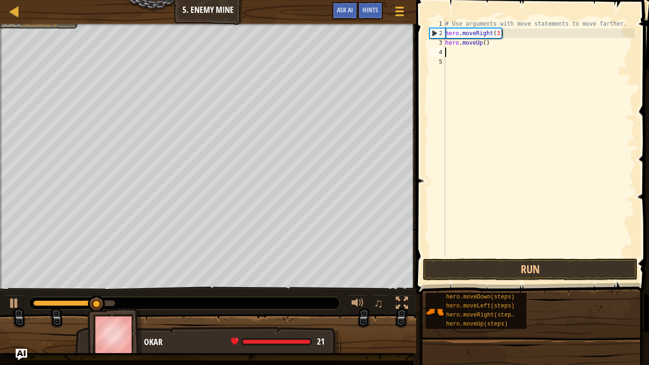
scroll to position [4, 0]
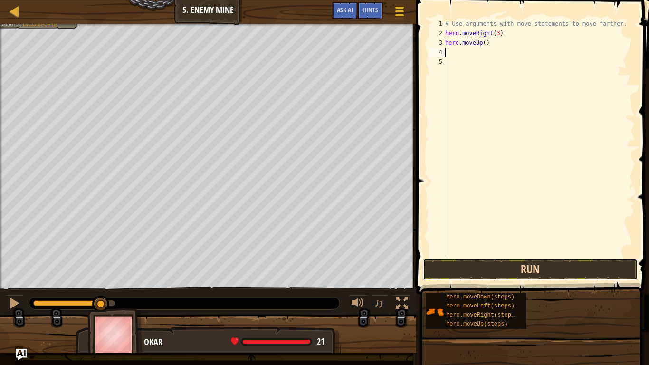
click at [505, 271] on button "Run" at bounding box center [530, 270] width 215 height 22
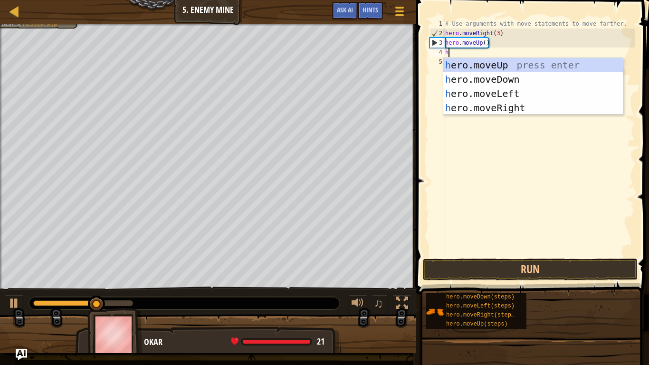
type textarea "he"
click at [512, 115] on div "# Use arguments with move statements to move farther. hero . moveRight ( 3 ) he…" at bounding box center [539, 147] width 192 height 257
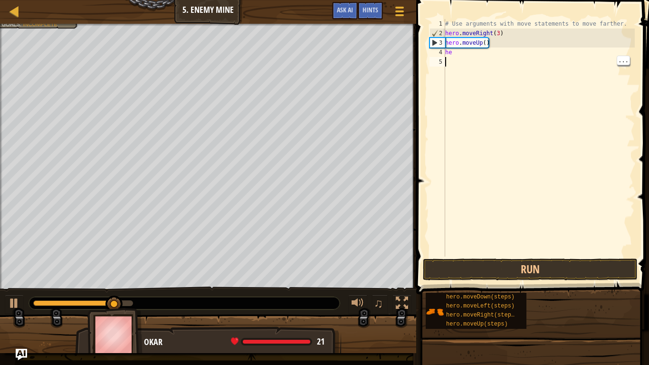
scroll to position [4, 0]
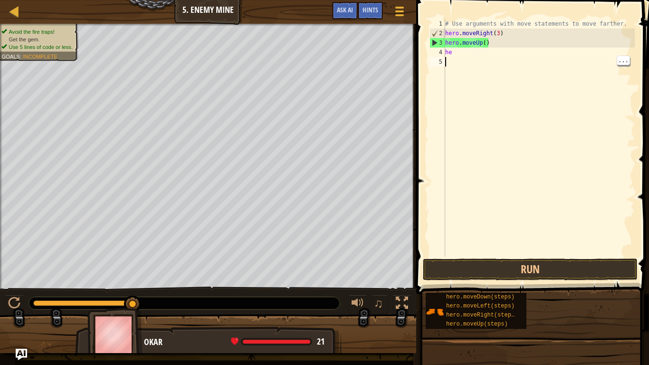
click at [459, 60] on div "# Use arguments with move statements to move farther. hero . moveRight ( 3 ) he…" at bounding box center [539, 147] width 192 height 257
click at [453, 57] on div "# Use arguments with move statements to move farther. hero . moveRight ( 3 ) he…" at bounding box center [539, 147] width 192 height 257
click at [457, 53] on div "# Use arguments with move statements to move farther. hero . moveRight ( 3 ) he…" at bounding box center [539, 147] width 192 height 257
type textarea "her"
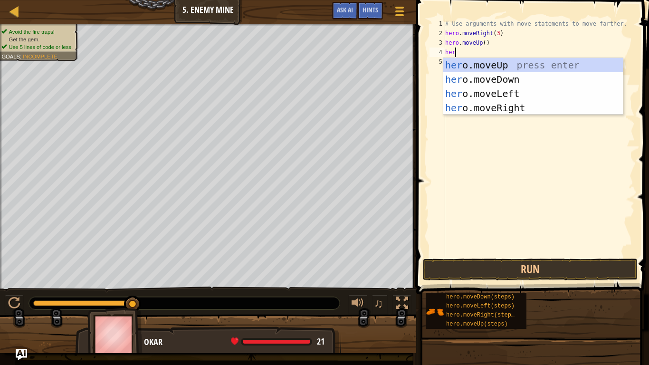
click at [500, 112] on div "her o.moveUp press enter her o.moveDown press enter her o.moveLeft press enter …" at bounding box center [533, 101] width 180 height 86
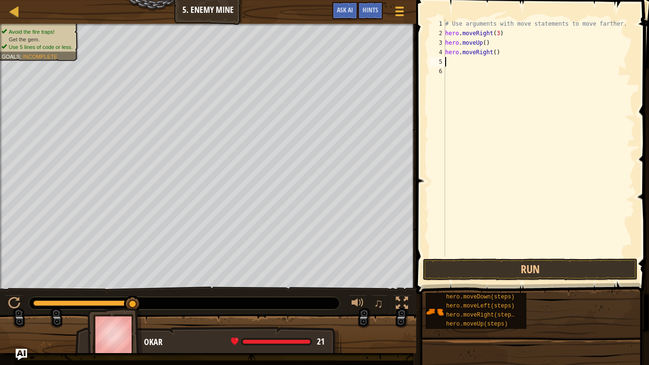
scroll to position [4, 0]
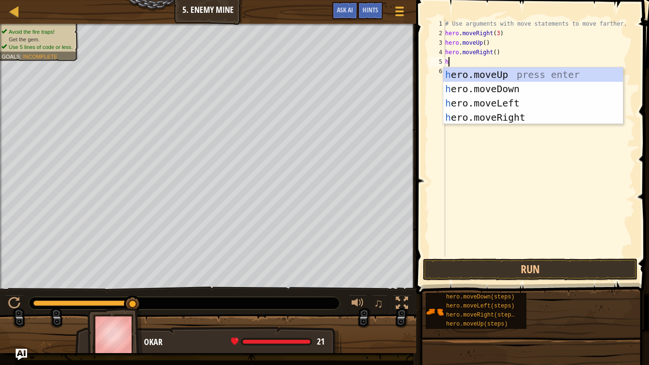
type textarea "he"
click at [508, 94] on div "he ro.moveUp press enter he ro.moveDown press enter he ro.moveLeft press enter …" at bounding box center [533, 110] width 180 height 86
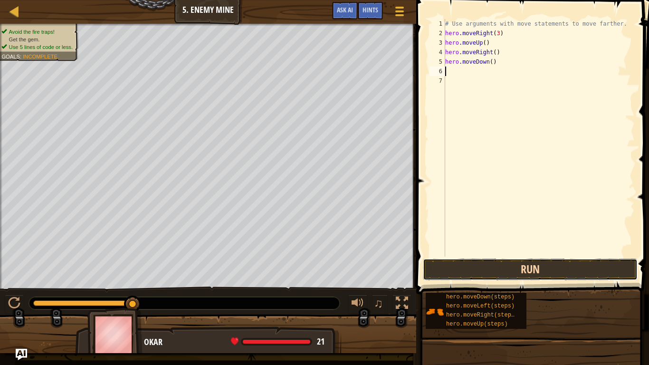
click at [526, 262] on button "Run" at bounding box center [530, 270] width 215 height 22
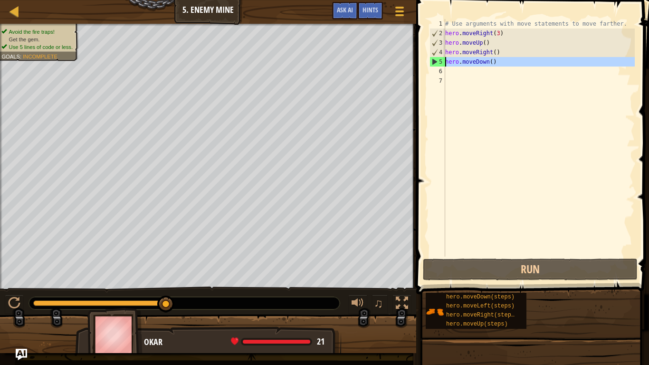
click at [434, 60] on div "5" at bounding box center [437, 62] width 15 height 10
type textarea "hero.moveDown()"
click at [449, 75] on div "# Use arguments with move statements to move farther. hero . moveRight ( 3 ) he…" at bounding box center [539, 147] width 192 height 257
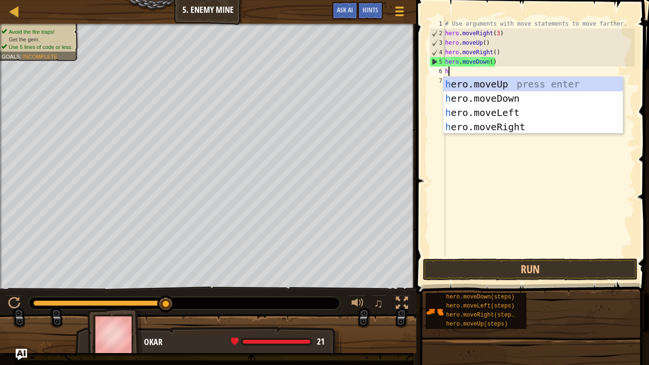
type textarea "he"
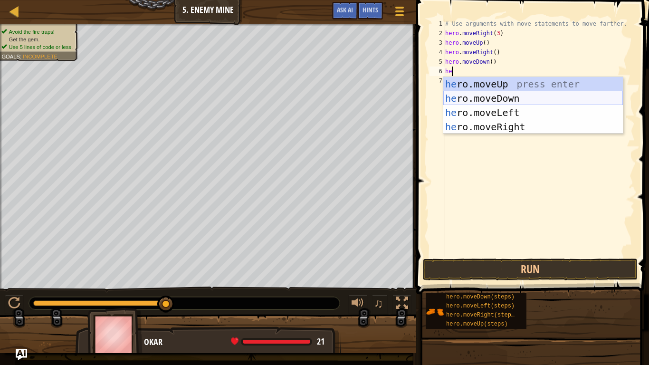
click at [479, 98] on div "he ro.moveUp press enter he ro.moveDown press enter he ro.moveLeft press enter …" at bounding box center [533, 120] width 180 height 86
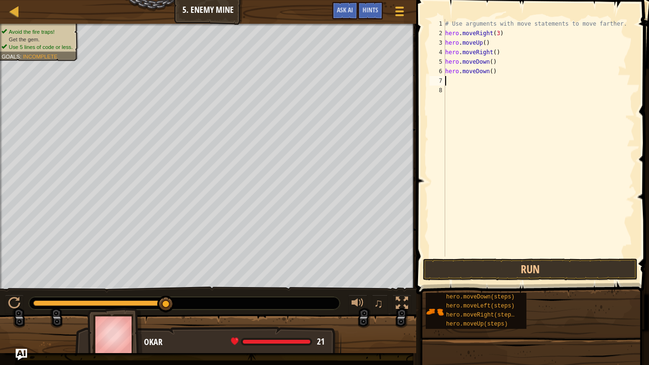
scroll to position [4, 0]
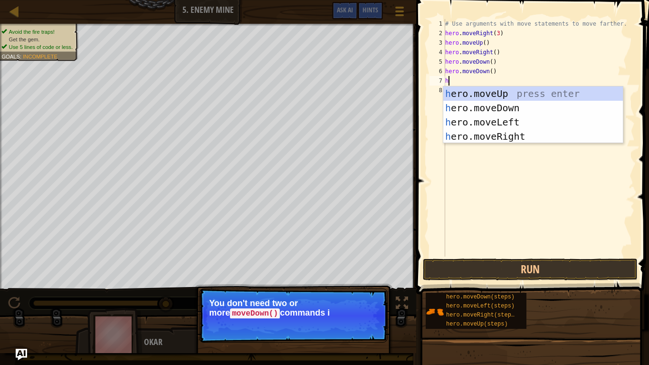
type textarea "he"
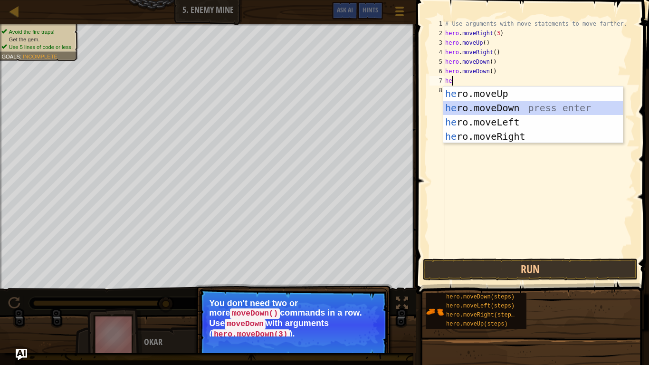
click at [492, 108] on div "he ro.moveUp press enter he ro.moveDown press enter he ro.moveLeft press enter …" at bounding box center [533, 129] width 180 height 86
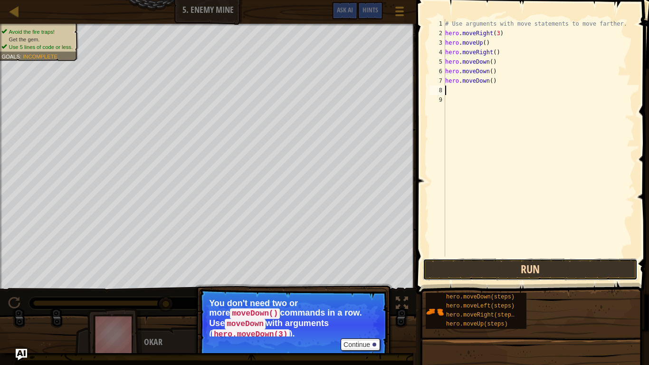
click at [521, 270] on button "Run" at bounding box center [530, 270] width 215 height 22
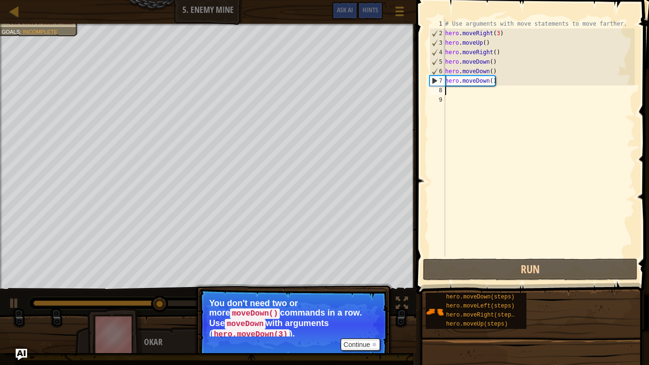
click at [451, 96] on div "# Use arguments with move statements to move farther. hero . moveRight ( 3 ) he…" at bounding box center [539, 147] width 192 height 257
click at [453, 88] on div "# Use arguments with move statements to move farther. hero . moveRight ( 3 ) he…" at bounding box center [539, 147] width 192 height 257
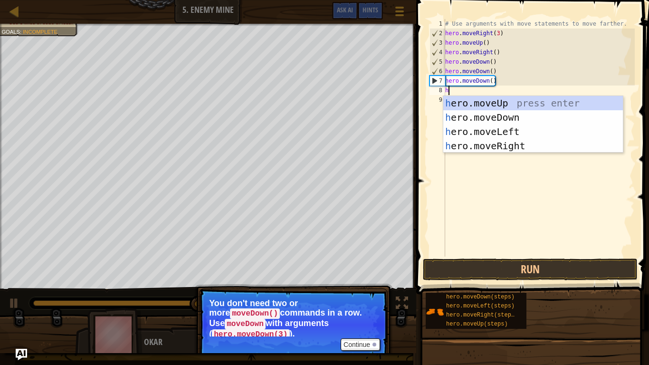
type textarea "he"
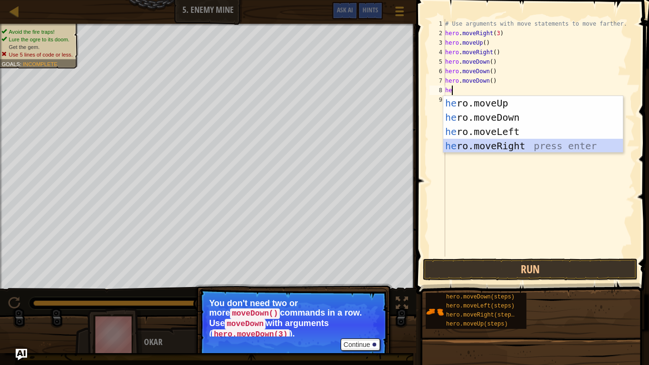
click at [498, 144] on div "he ro.moveUp press enter he ro.moveDown press enter he ro.moveLeft press enter …" at bounding box center [533, 139] width 180 height 86
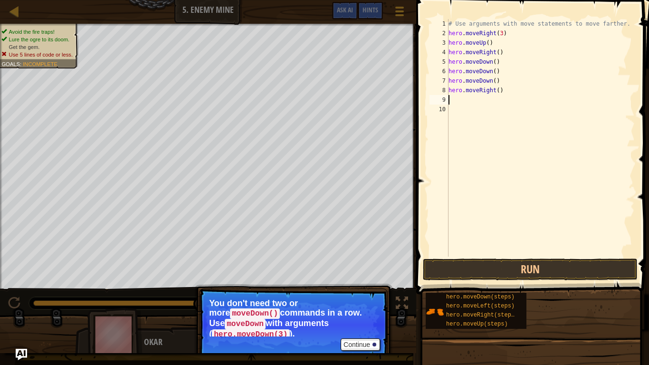
click at [498, 89] on div "# Use arguments with move statements to move farther. hero . moveRight ( 3 ) he…" at bounding box center [541, 147] width 188 height 257
type textarea "hero.moveRight(2)"
click at [477, 259] on button "Run" at bounding box center [530, 270] width 215 height 22
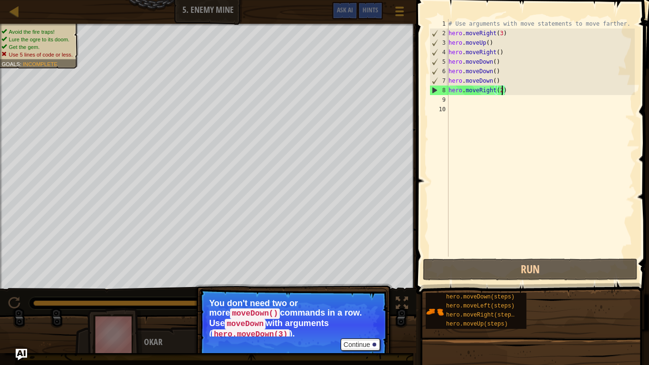
click at [461, 101] on div "# Use arguments with move statements to move farther. hero . moveRight ( 3 ) he…" at bounding box center [541, 147] width 188 height 257
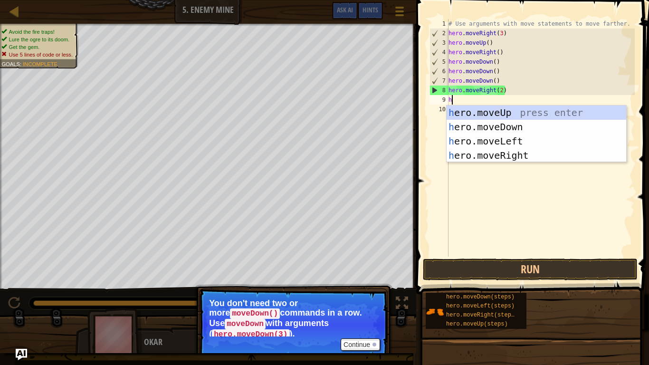
type textarea "he"
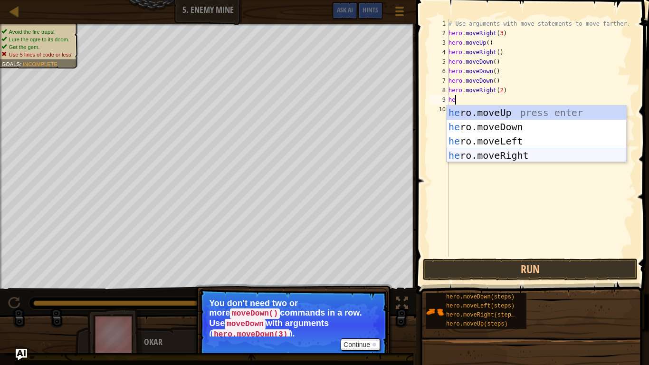
click at [504, 154] on div "he ro.moveUp press enter he ro.moveDown press enter he ro.moveLeft press enter …" at bounding box center [537, 148] width 180 height 86
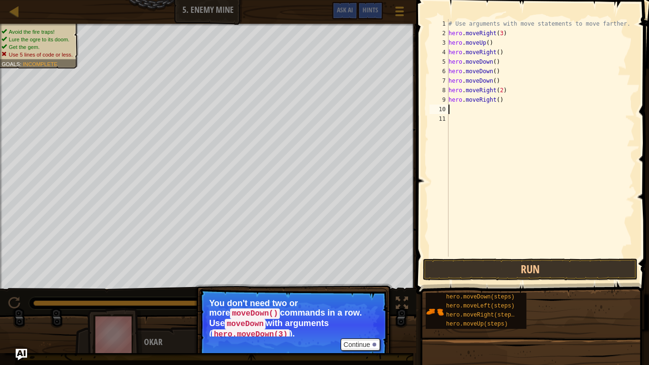
scroll to position [4, 0]
click at [496, 63] on div "# Use arguments with move statements to move farther. hero . moveRight ( 3 ) he…" at bounding box center [541, 147] width 188 height 257
click at [499, 81] on div "# Use arguments with move statements to move farther. hero . moveRight ( 3 ) he…" at bounding box center [541, 147] width 188 height 257
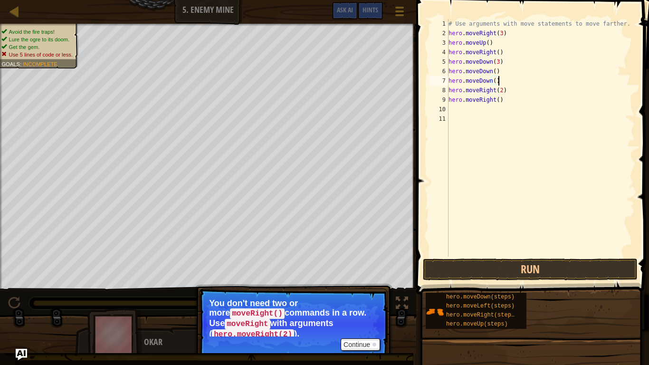
click at [499, 81] on div "# Use arguments with move statements to move farther. hero . moveRight ( 3 ) he…" at bounding box center [541, 147] width 188 height 257
type textarea "h"
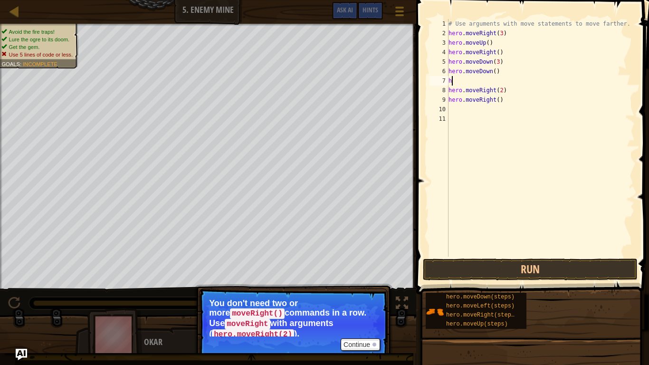
scroll to position [4, 0]
click at [505, 75] on div "# Use arguments with move statements to move farther. hero . moveRight ( 3 ) he…" at bounding box center [541, 147] width 188 height 257
type textarea "h"
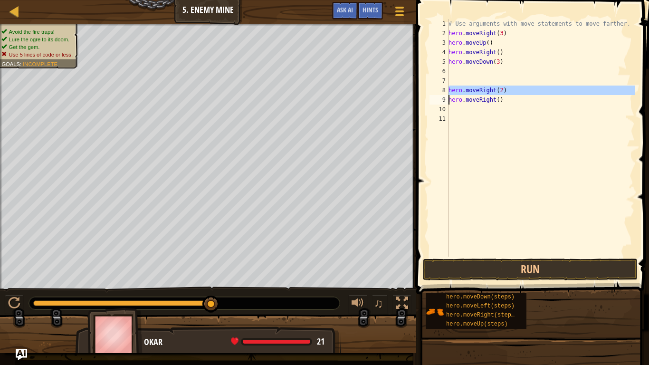
drag, startPoint x: 447, startPoint y: 89, endPoint x: 511, endPoint y: 89, distance: 63.7
click at [511, 89] on div "1 2 3 4 5 6 7 8 9 10 11 # Use arguments with move statements to move farther. h…" at bounding box center [531, 138] width 207 height 238
type textarea "hero.moveRight(2) hero.moveRight()"
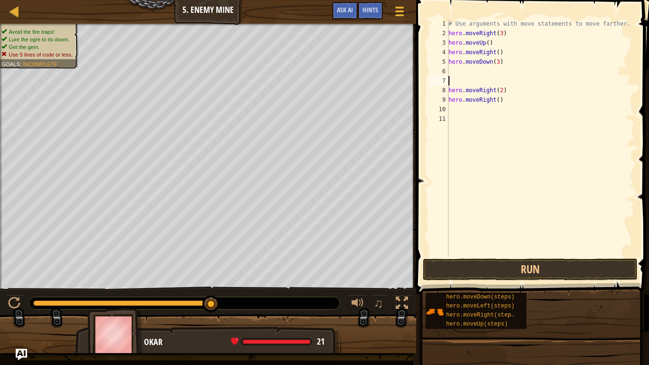
click at [465, 79] on div "# Use arguments with move statements to move farther. hero . moveRight ( 3 ) he…" at bounding box center [541, 147] width 188 height 257
click at [536, 272] on button "Run" at bounding box center [530, 270] width 215 height 22
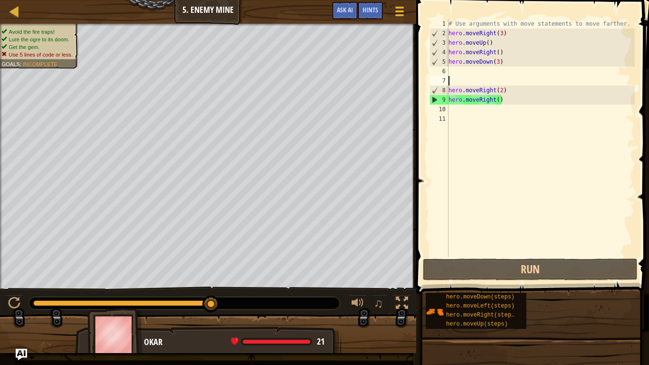
click at [458, 112] on div "# Use arguments with move statements to move farther. hero . moveRight ( 3 ) he…" at bounding box center [541, 147] width 188 height 257
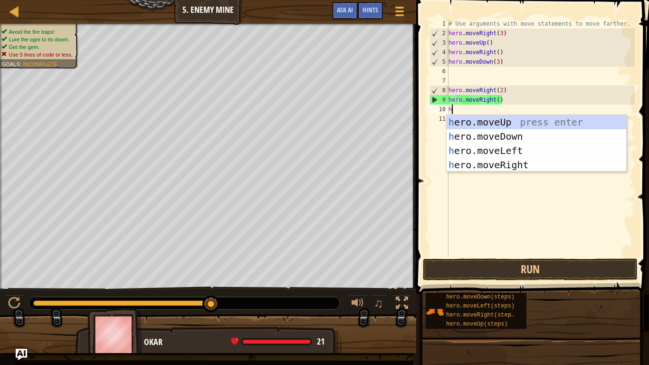
type textarea "he"
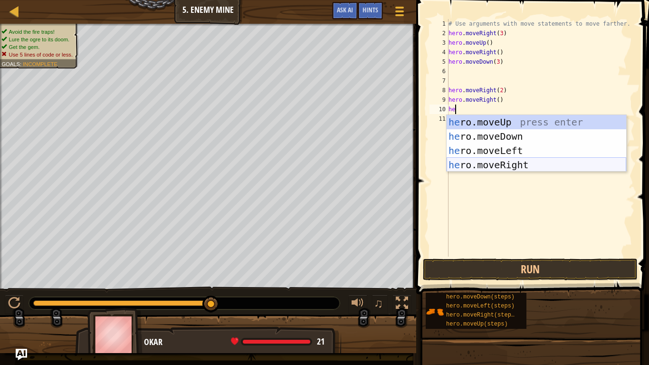
click at [488, 161] on div "he ro.moveUp press enter he ro.moveDown press enter he ro.moveLeft press enter …" at bounding box center [537, 158] width 180 height 86
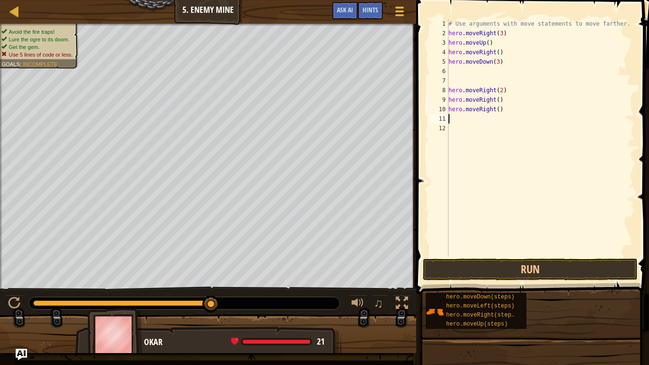
scroll to position [4, 0]
click at [475, 259] on button "Run" at bounding box center [530, 270] width 215 height 22
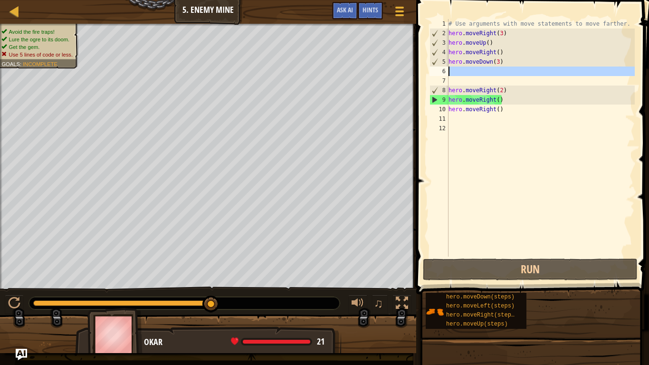
click at [447, 74] on div "6" at bounding box center [439, 72] width 19 height 10
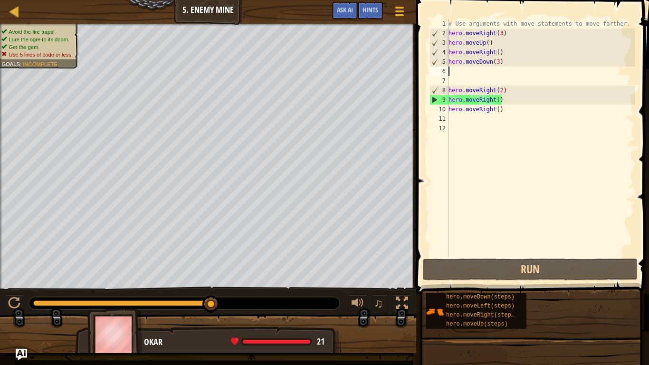
click at [23, 300] on img "Ask AI" at bounding box center [21, 354] width 11 height 11
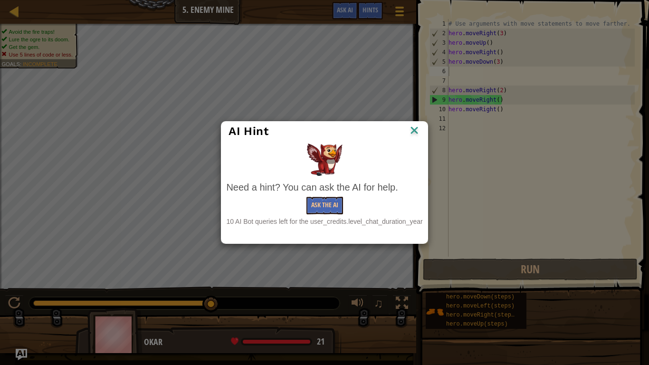
click at [416, 126] on img at bounding box center [414, 131] width 12 height 14
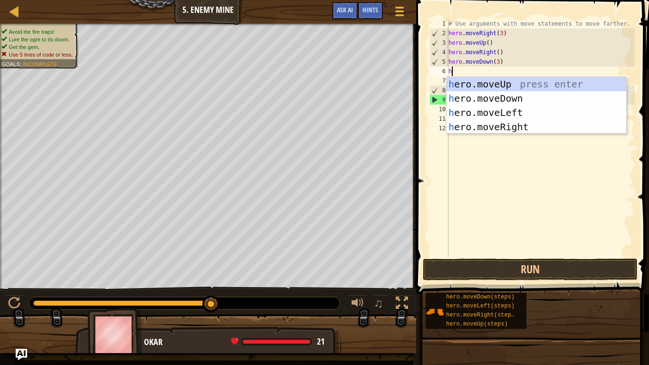
type textarea "he"
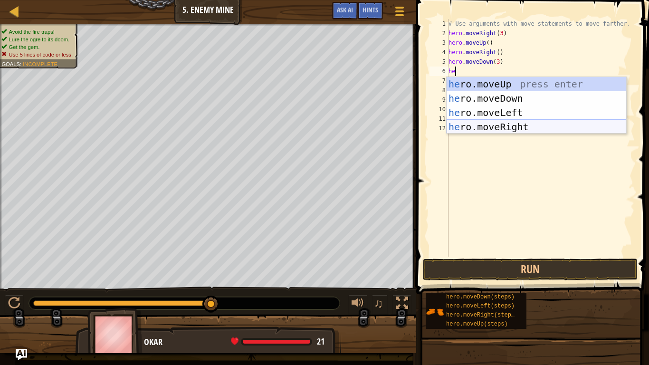
click at [495, 129] on div "he ro.moveUp press enter he ro.moveDown press enter he ro.moveLeft press enter …" at bounding box center [537, 120] width 180 height 86
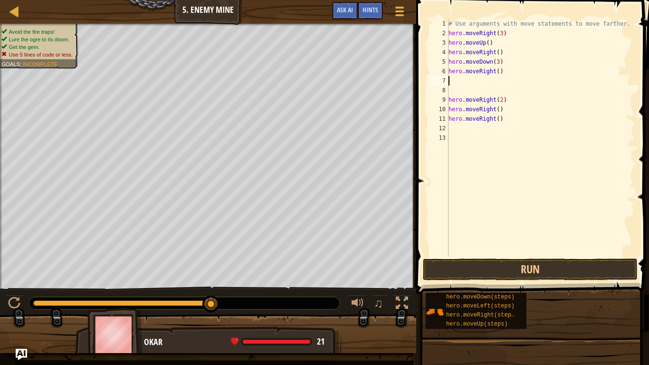
scroll to position [4, 0]
click at [499, 74] on div "# Use arguments with move statements to move farther. hero . moveRight ( 3 ) he…" at bounding box center [541, 147] width 188 height 257
click at [507, 105] on div "# Use arguments with move statements to move farther. hero . moveRight ( 3 ) he…" at bounding box center [541, 147] width 188 height 257
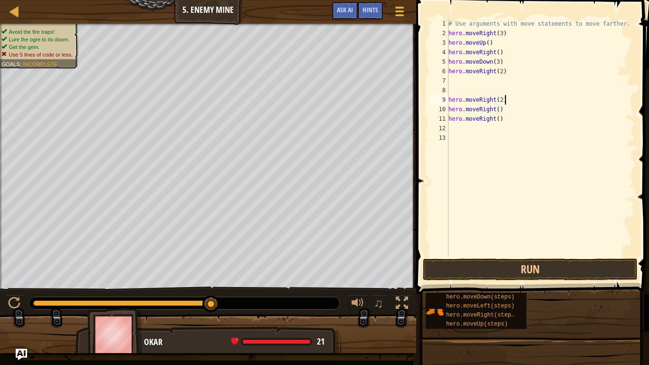
click at [505, 100] on div "# Use arguments with move statements to move farther. hero . moveRight ( 3 ) he…" at bounding box center [541, 147] width 188 height 257
type textarea "h"
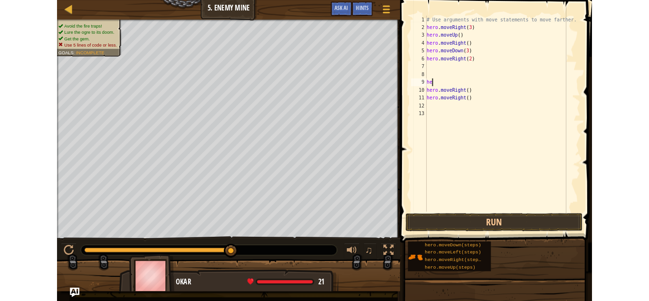
scroll to position [4, 0]
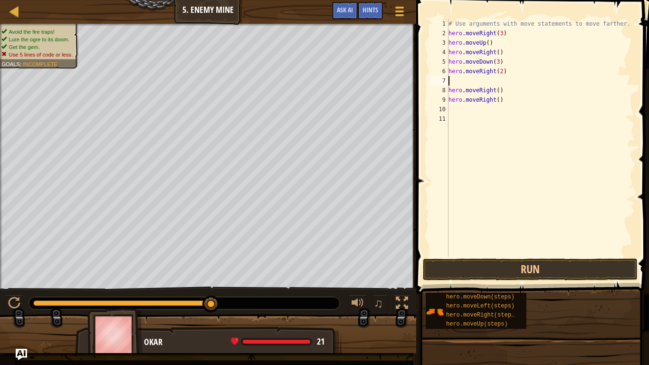
click at [515, 109] on div "# Use arguments with move statements to move farther. hero . moveRight ( 3 ) he…" at bounding box center [541, 147] width 188 height 257
click at [511, 103] on div "# Use arguments with move statements to move farther. hero . moveRight ( 3 ) he…" at bounding box center [541, 147] width 188 height 257
type textarea "h"
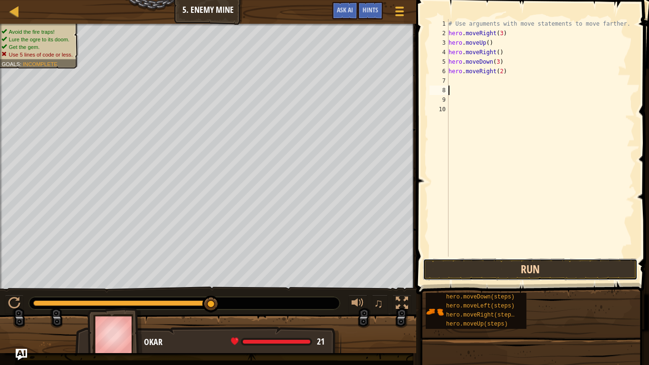
click at [443, 267] on button "Run" at bounding box center [530, 270] width 215 height 22
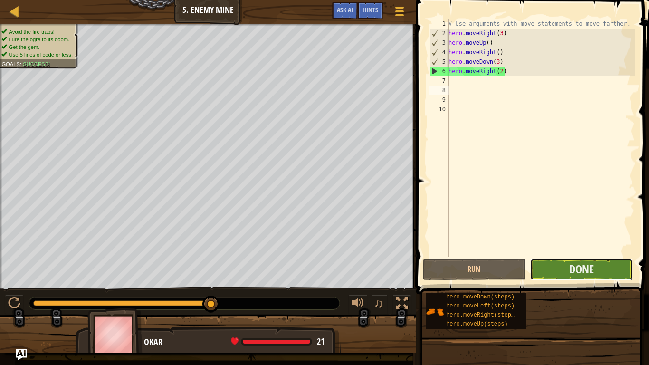
click at [601, 273] on button "Done" at bounding box center [581, 270] width 103 height 22
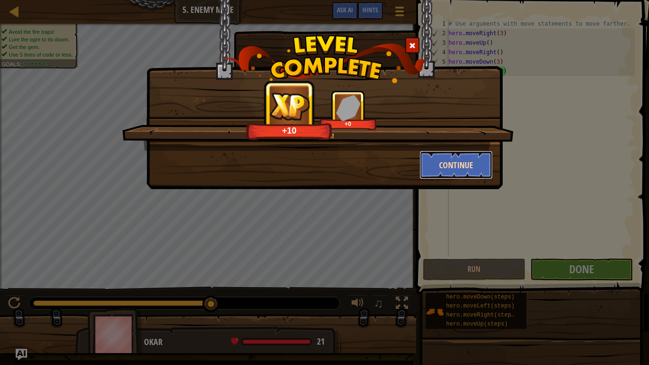
click at [453, 161] on button "Continue" at bounding box center [457, 165] width 74 height 29
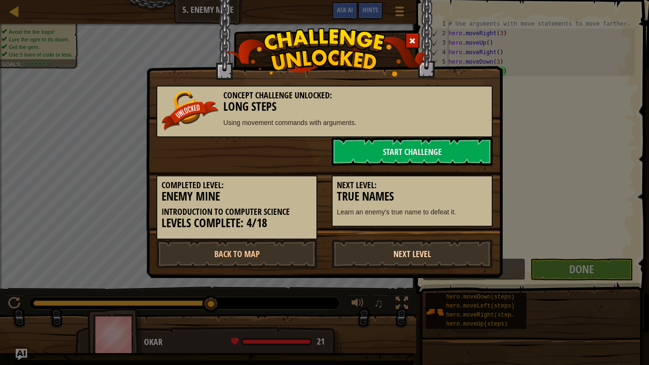
click at [381, 252] on link "Next Level" at bounding box center [412, 254] width 161 height 29
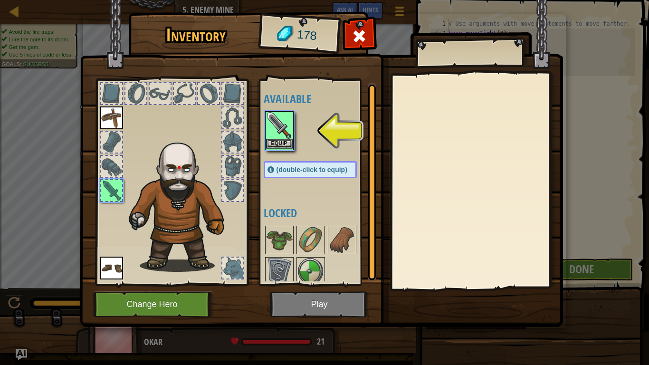
click at [278, 131] on img at bounding box center [279, 125] width 27 height 27
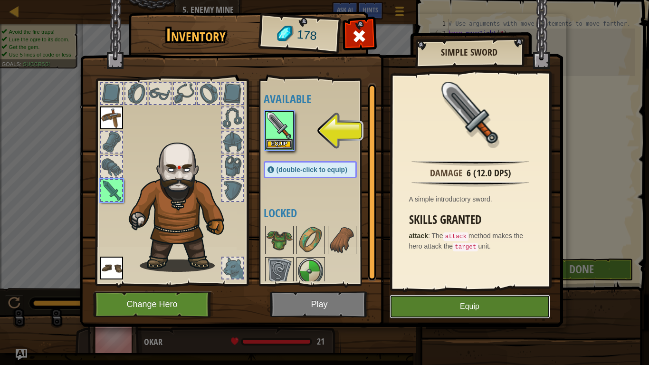
click at [497, 300] on button "Equip" at bounding box center [470, 307] width 161 height 24
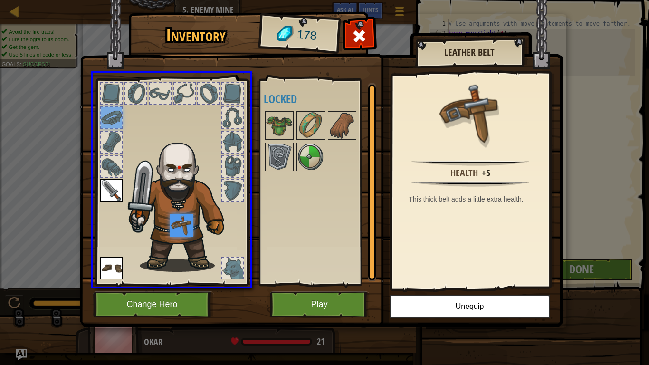
drag, startPoint x: 112, startPoint y: 122, endPoint x: 187, endPoint y: 230, distance: 131.8
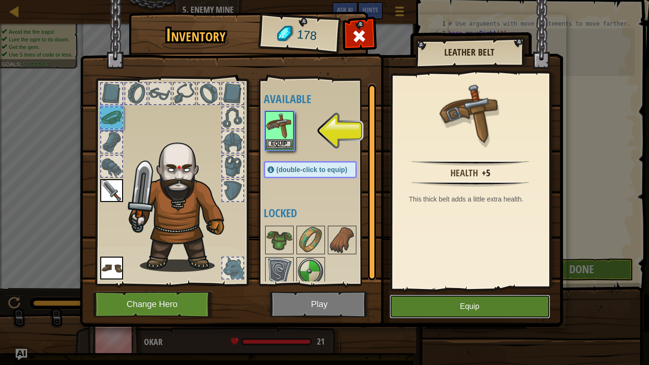
click at [462, 299] on button "Equip" at bounding box center [470, 307] width 161 height 24
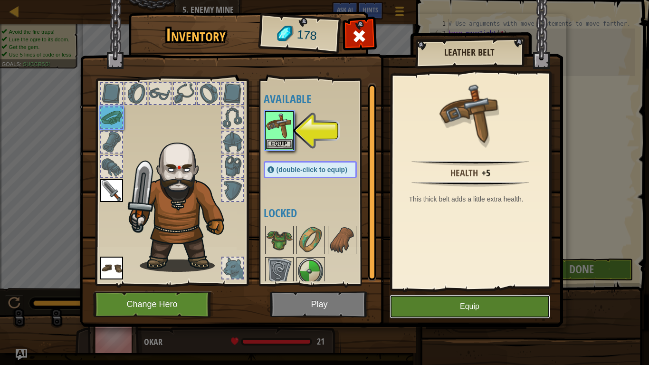
click at [499, 300] on button "Equip" at bounding box center [470, 307] width 161 height 24
click at [498, 300] on button "Equip" at bounding box center [470, 307] width 161 height 24
click at [501, 300] on button "Equip" at bounding box center [470, 307] width 161 height 24
click at [499, 300] on button "Equip" at bounding box center [470, 307] width 161 height 24
click at [462, 297] on button "Equip" at bounding box center [470, 307] width 161 height 24
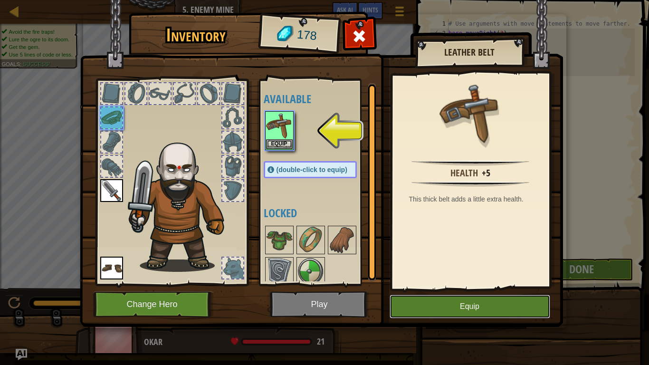
click at [462, 297] on button "Equip" at bounding box center [470, 307] width 161 height 24
click at [271, 227] on img at bounding box center [279, 240] width 27 height 27
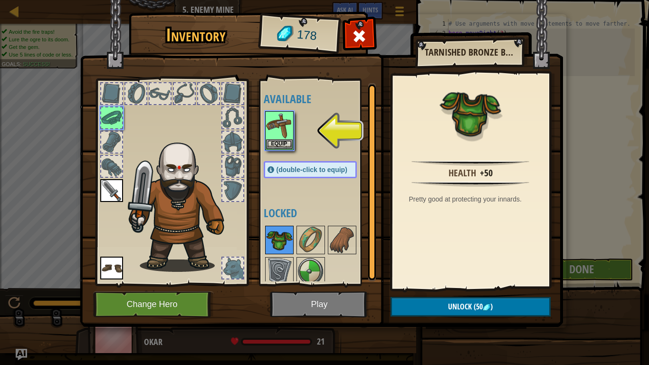
click at [281, 243] on img at bounding box center [279, 240] width 27 height 27
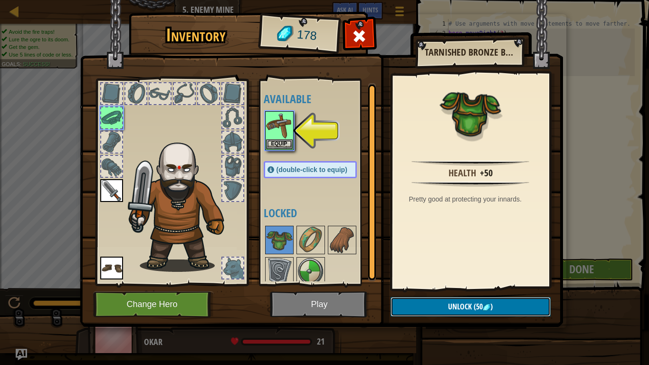
click at [435, 300] on button "Unlock (50 )" at bounding box center [471, 306] width 160 height 19
click at [435, 300] on button "Confirm" at bounding box center [471, 306] width 160 height 19
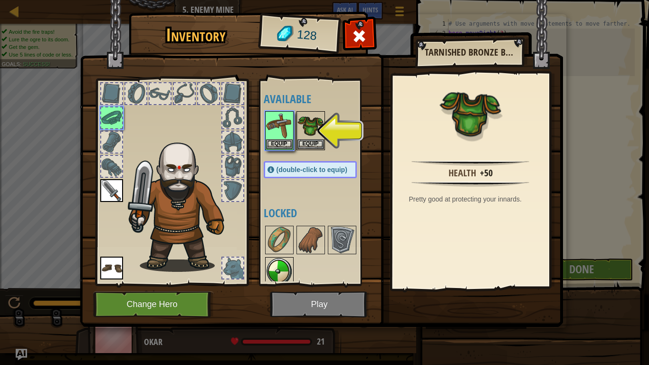
click at [271, 231] on img at bounding box center [279, 240] width 27 height 27
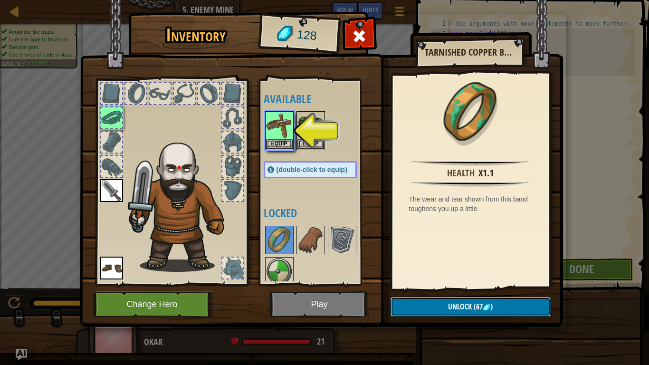
click at [438, 300] on button "Unlock (67 )" at bounding box center [471, 306] width 160 height 19
click at [438, 300] on button "Confirm" at bounding box center [471, 306] width 160 height 19
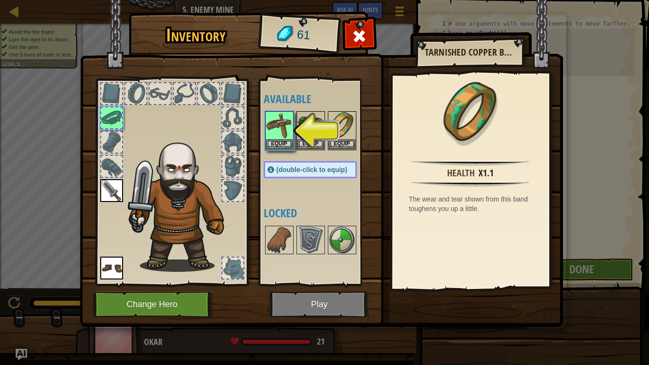
click at [304, 244] on img at bounding box center [310, 240] width 27 height 27
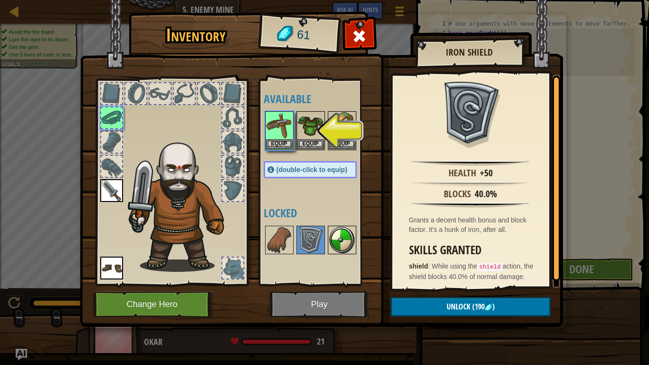
click at [345, 227] on img at bounding box center [342, 240] width 27 height 27
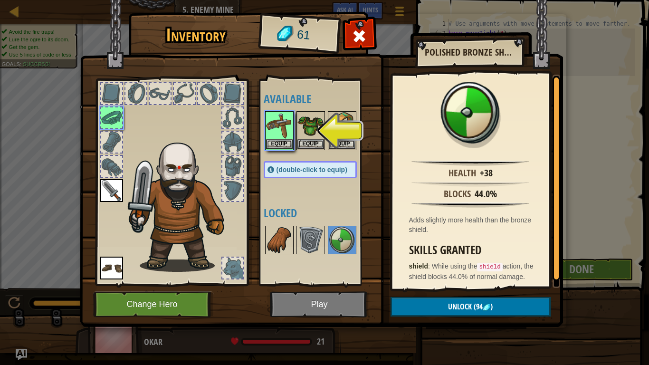
click at [265, 240] on div at bounding box center [279, 240] width 29 height 29
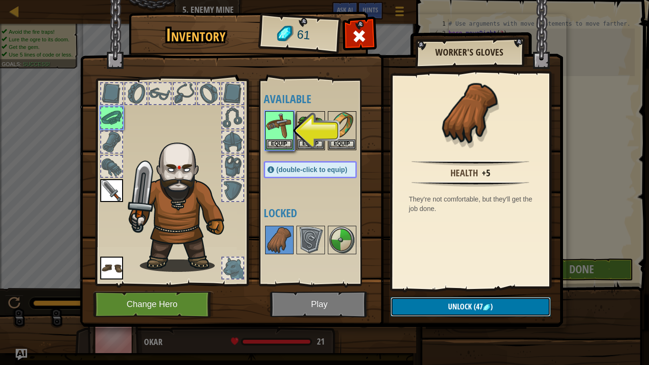
click at [438, 300] on button "Unlock (47 )" at bounding box center [471, 306] width 160 height 19
click at [438, 300] on button "Confirm" at bounding box center [471, 306] width 160 height 19
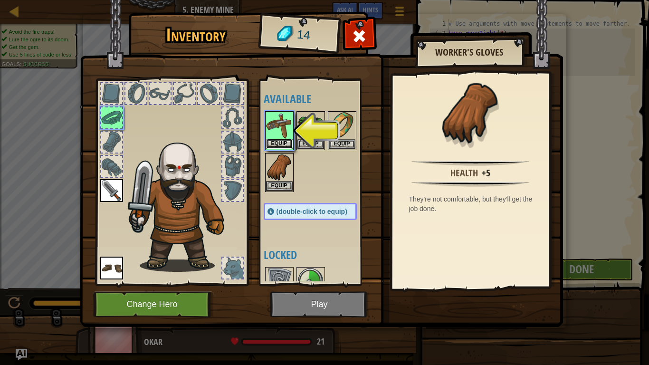
click at [281, 142] on button "Equip" at bounding box center [279, 144] width 27 height 10
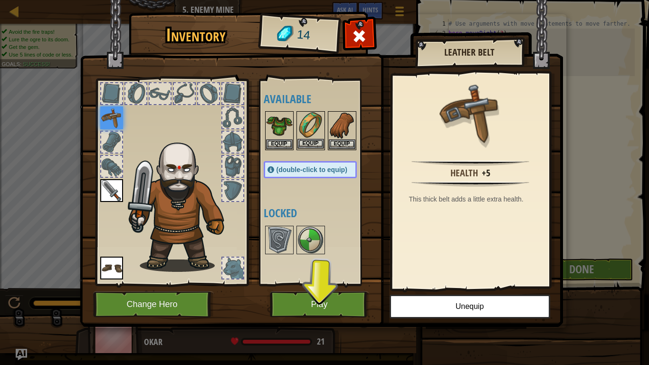
click at [308, 138] on img at bounding box center [310, 125] width 27 height 27
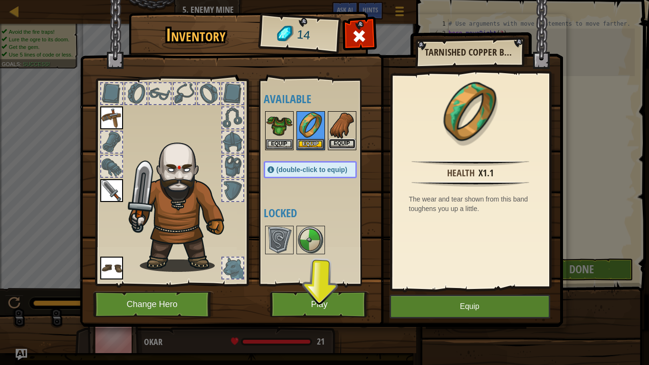
click at [336, 139] on button "Equip" at bounding box center [342, 144] width 27 height 10
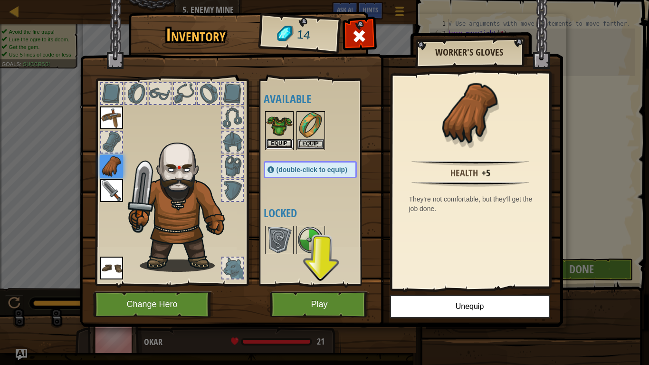
click at [275, 140] on button "Equip" at bounding box center [279, 144] width 27 height 10
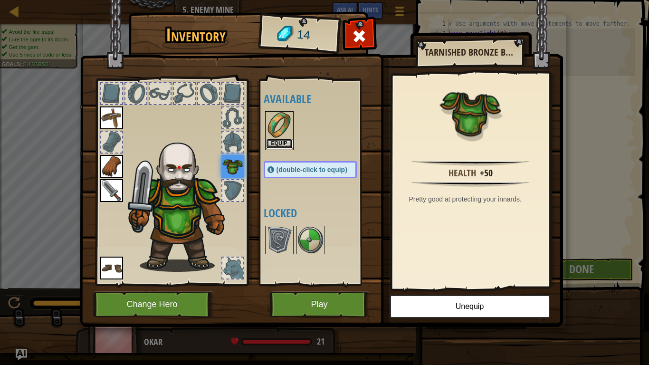
click at [284, 141] on button "Equip" at bounding box center [279, 144] width 27 height 10
